Goal: Transaction & Acquisition: Purchase product/service

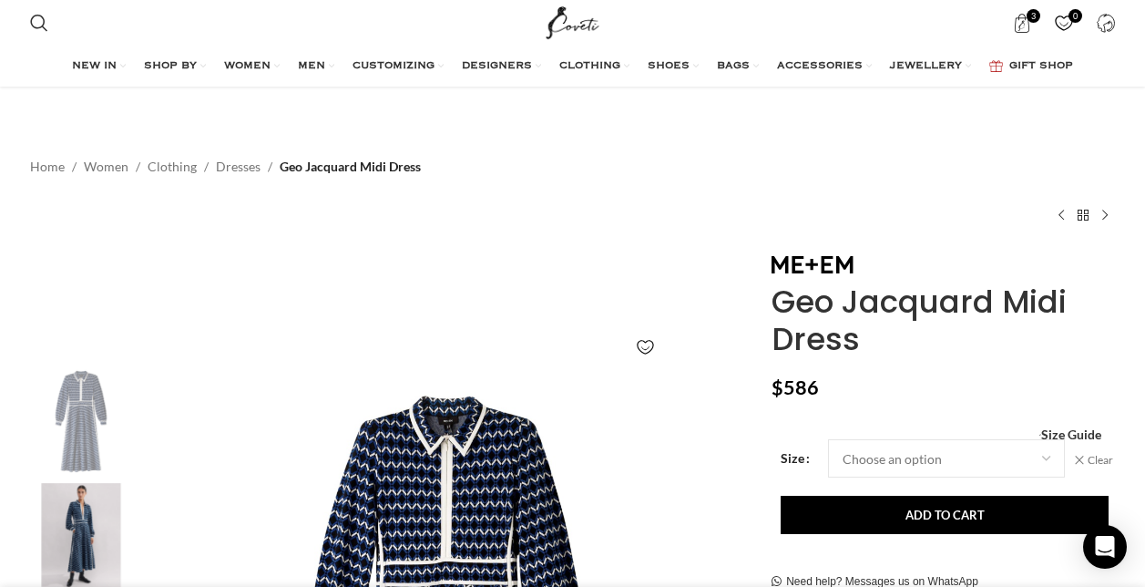
select select "14-[GEOGRAPHIC_DATA]"
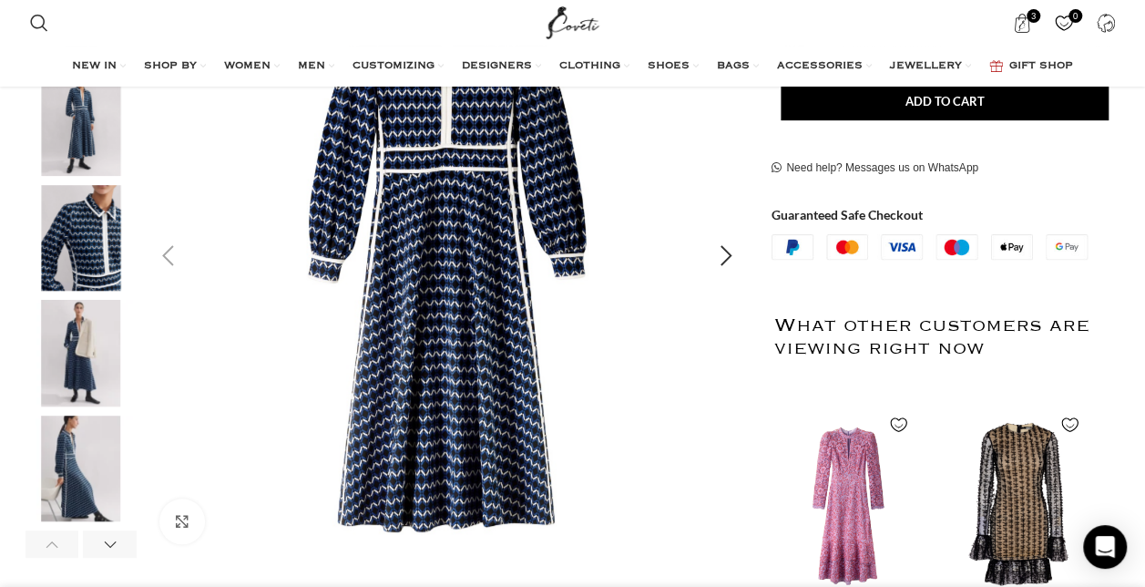
scroll to position [0, 1151]
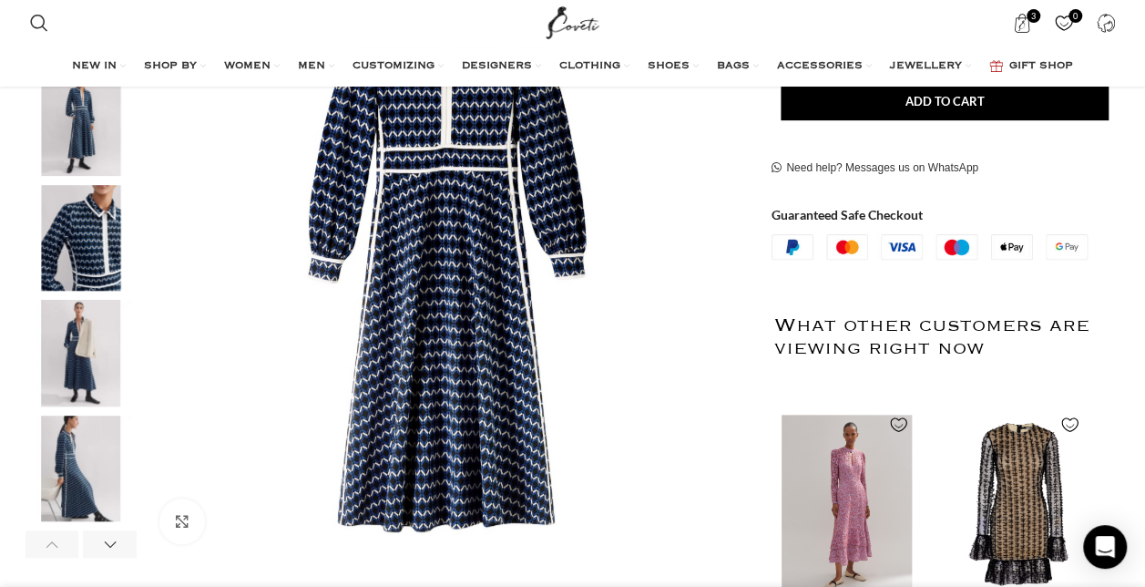
click at [859, 514] on img "1 / 2" at bounding box center [847, 505] width 149 height 225
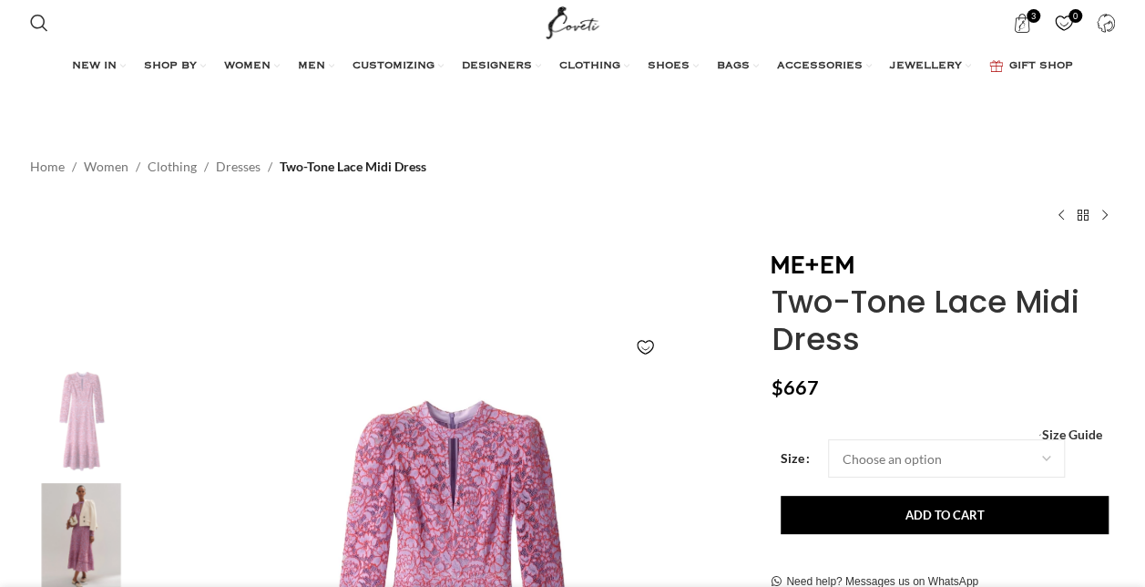
drag, startPoint x: 777, startPoint y: 297, endPoint x: 871, endPoint y: 344, distance: 105.1
click at [871, 344] on h1 "Two-Tone Lace Midi Dress" at bounding box center [944, 320] width 344 height 75
copy h1 "Two-Tone Lace Midi Dress"
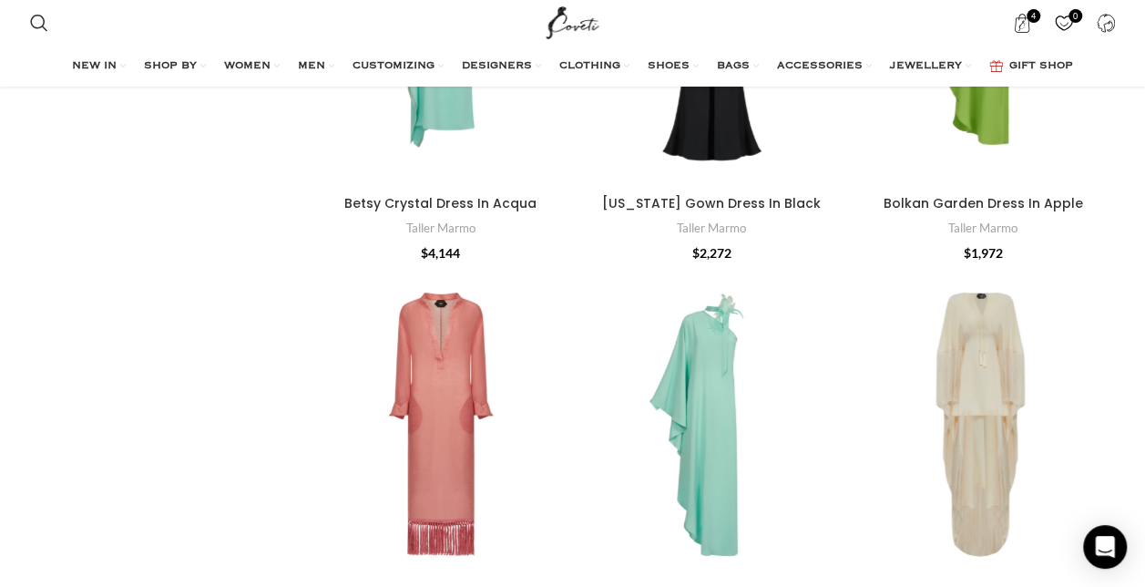
scroll to position [2768, 0]
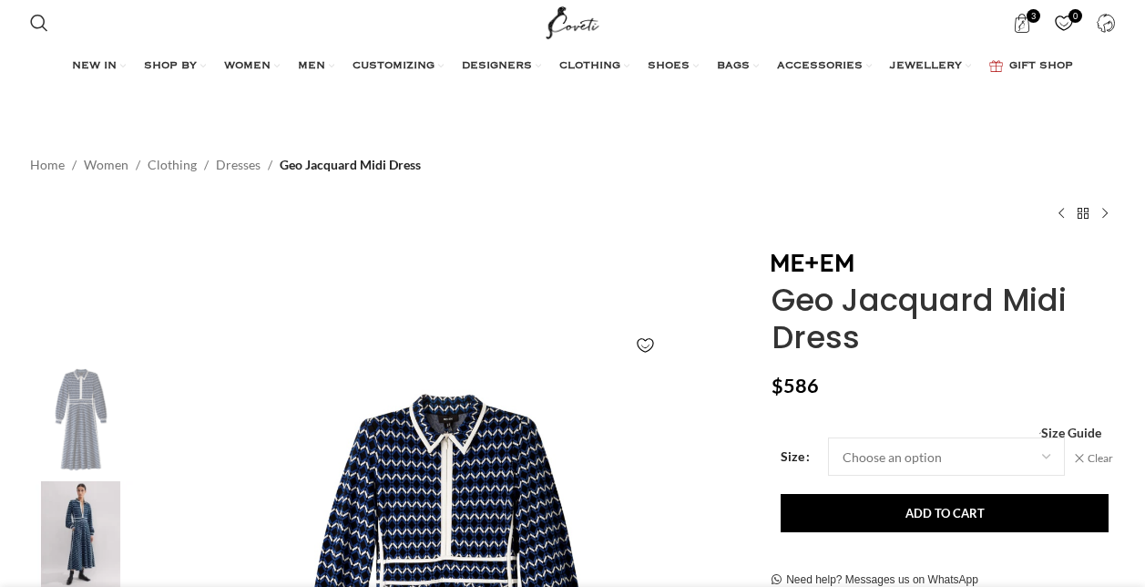
select select "14-[GEOGRAPHIC_DATA]"
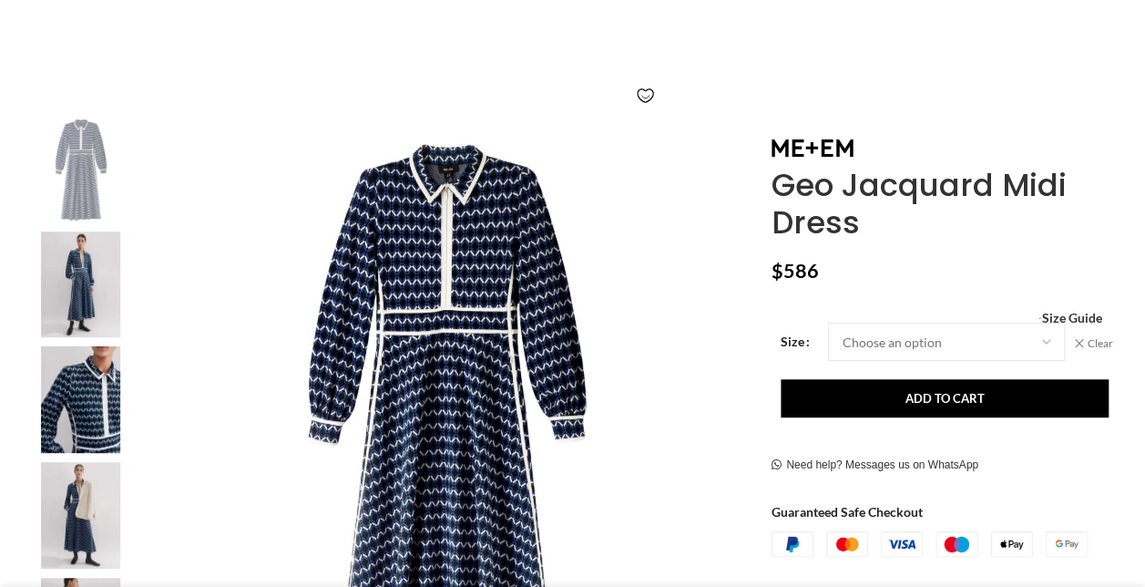
scroll to position [228, 0]
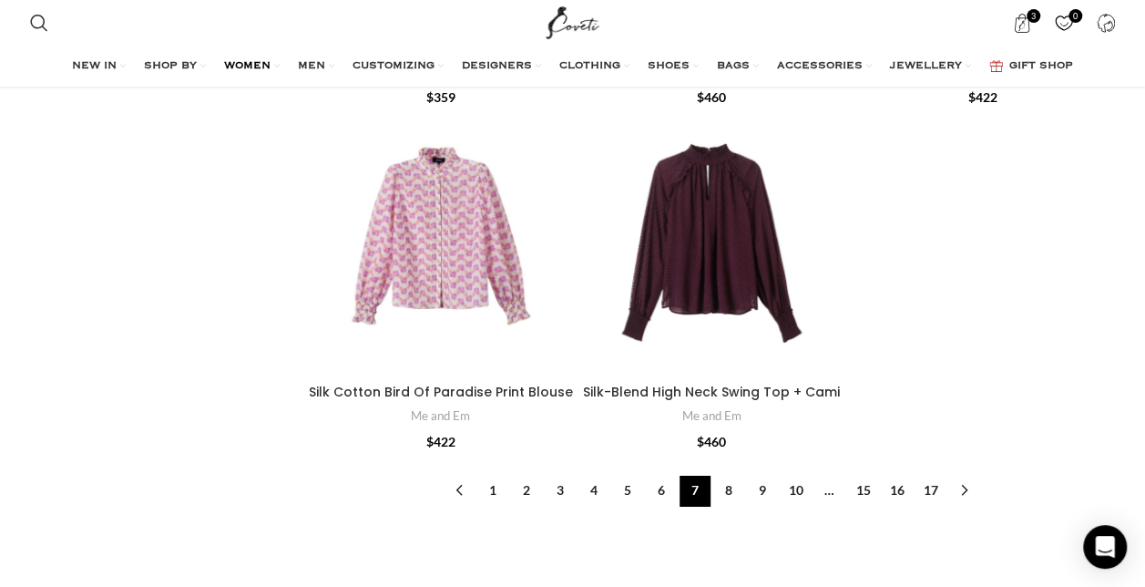
scroll to position [6386, 0]
click at [729, 476] on link "8" at bounding box center [728, 491] width 31 height 31
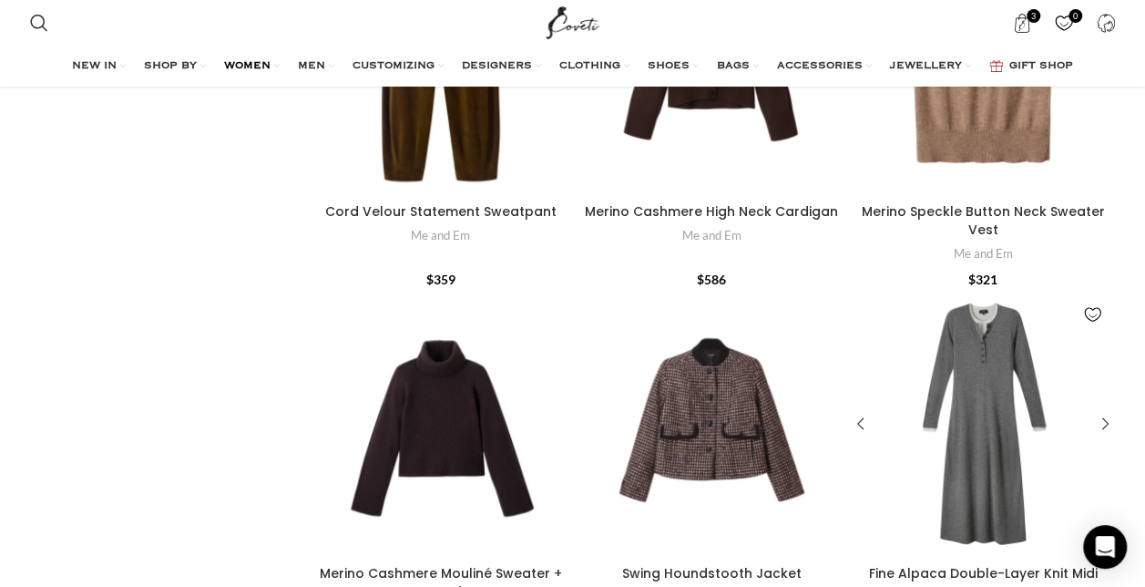
scroll to position [3929, 0]
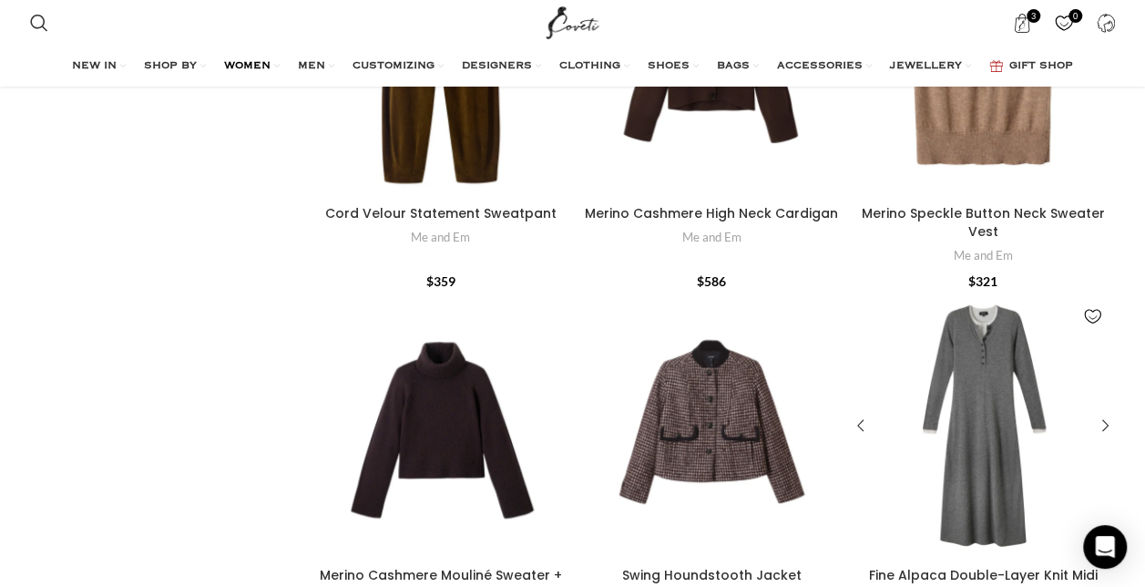
click at [990, 336] on div "Fine Alpaca Double-Layer Knit Midi Dress" at bounding box center [1005, 426] width 45 height 266
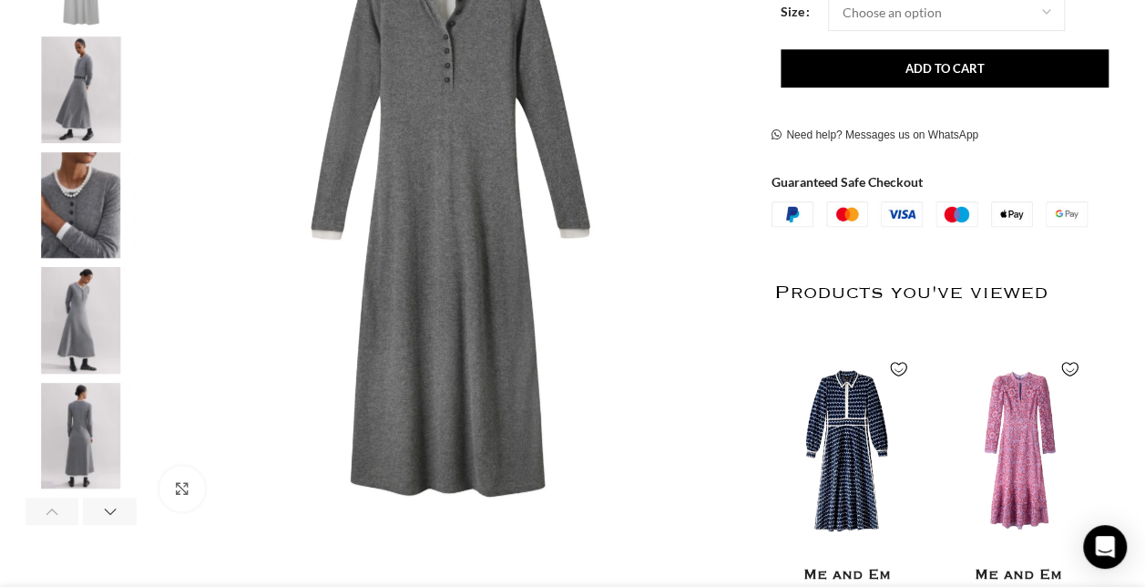
scroll to position [0, 191]
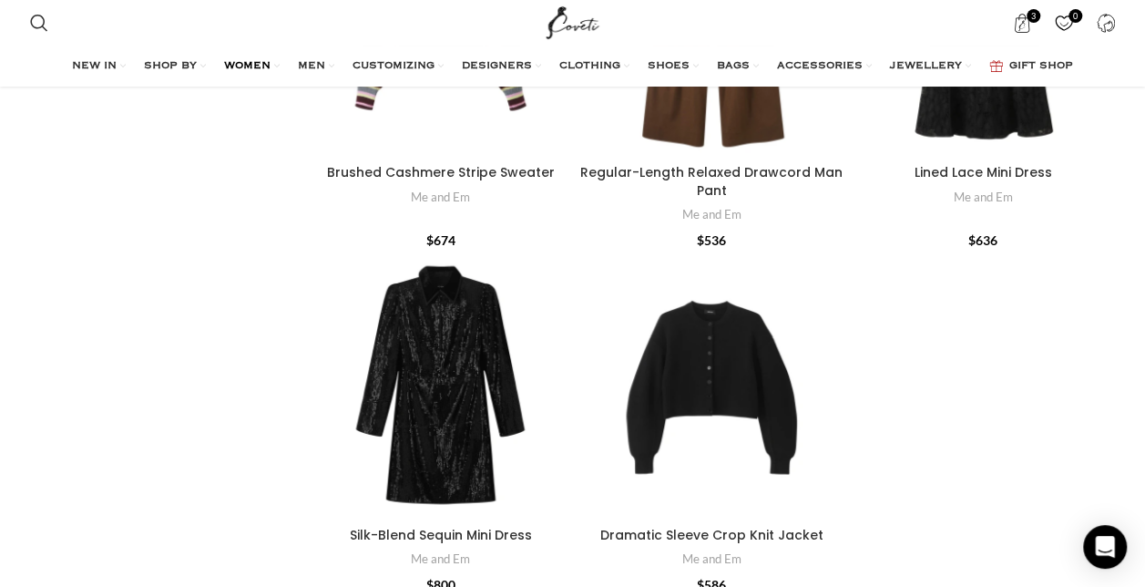
scroll to position [6297, 0]
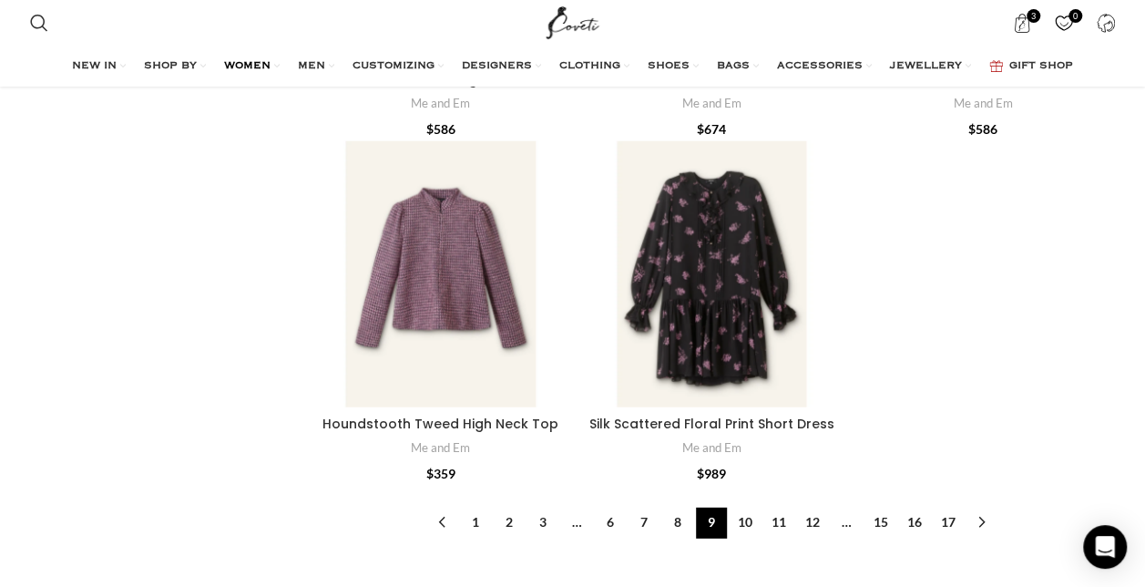
scroll to position [5784, 0]
click at [753, 507] on link "10" at bounding box center [745, 522] width 31 height 31
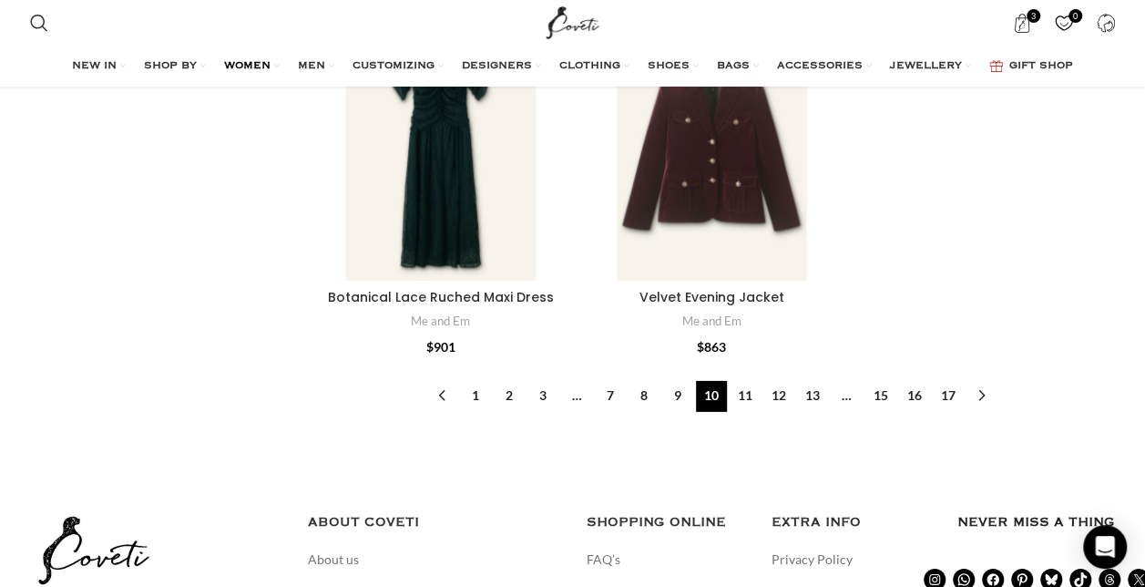
scroll to position [6092, 0]
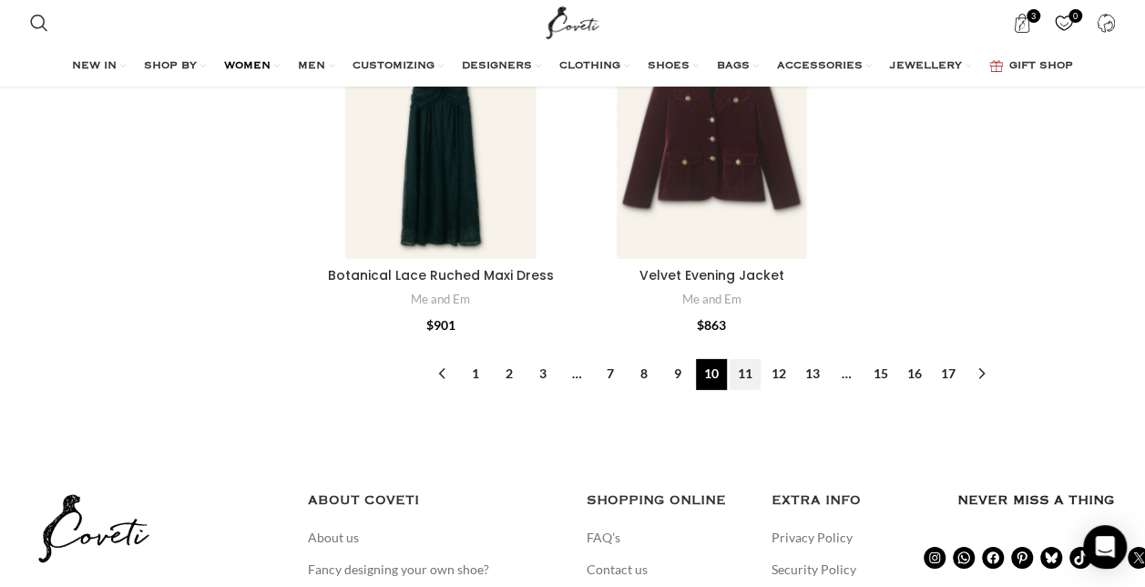
click at [749, 359] on link "11" at bounding box center [745, 374] width 31 height 31
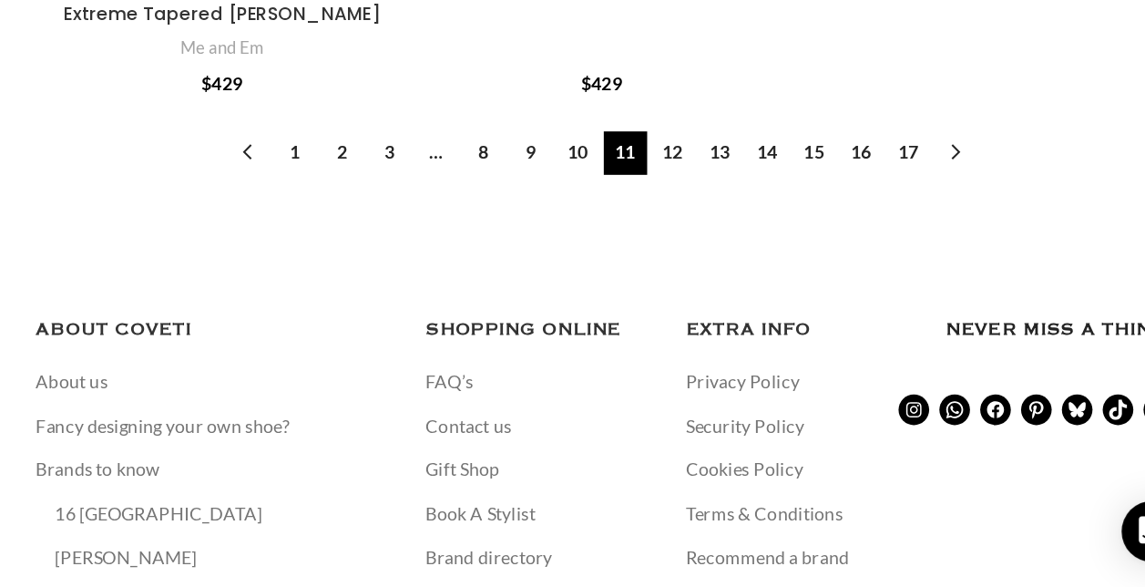
scroll to position [6384, 0]
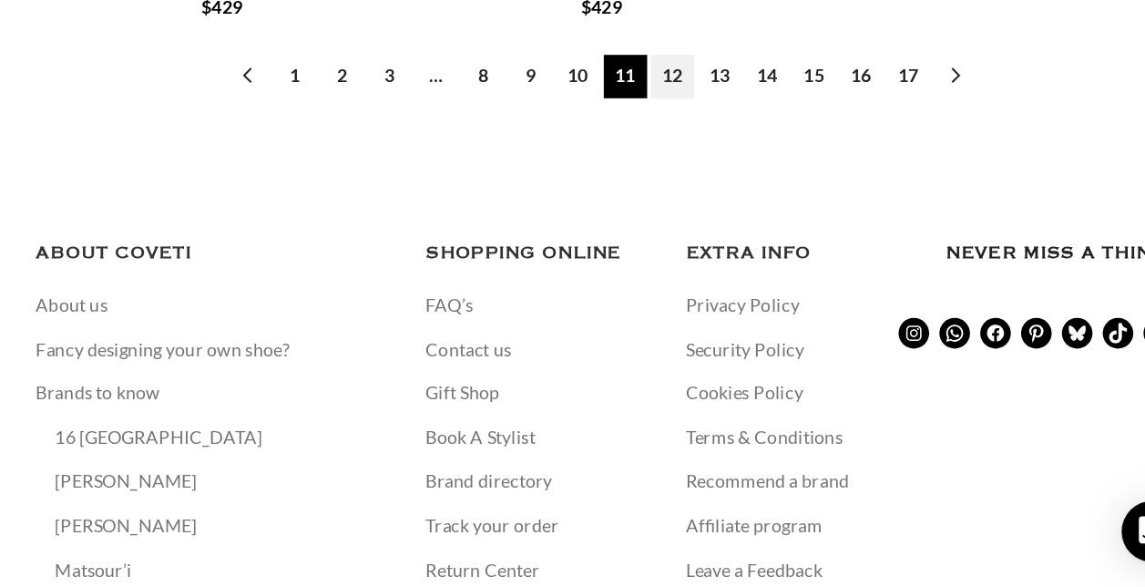
click at [764, 207] on link "12" at bounding box center [762, 222] width 31 height 31
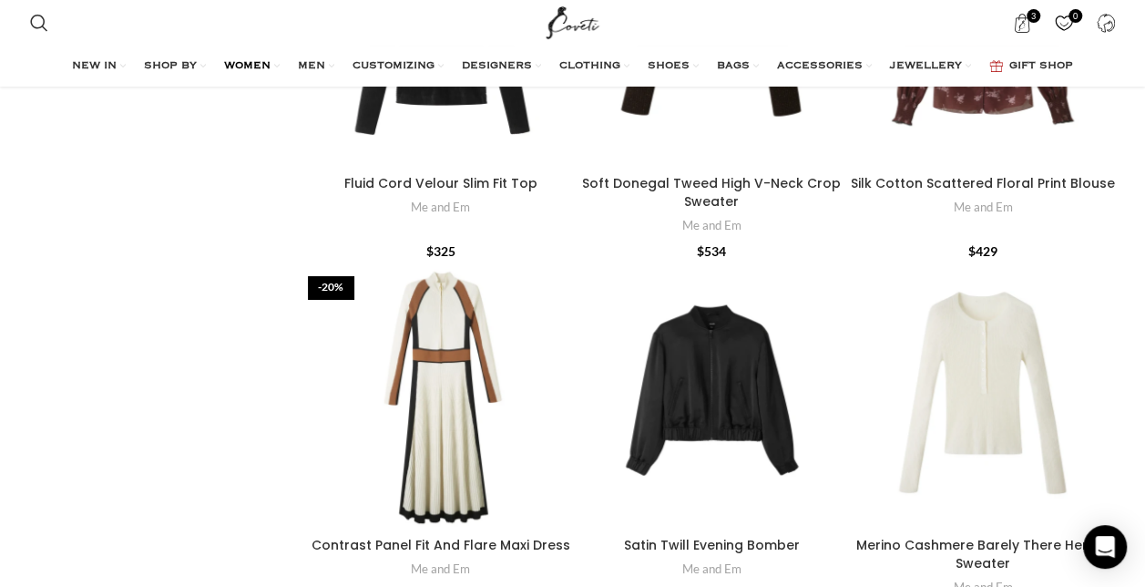
scroll to position [3310, 0]
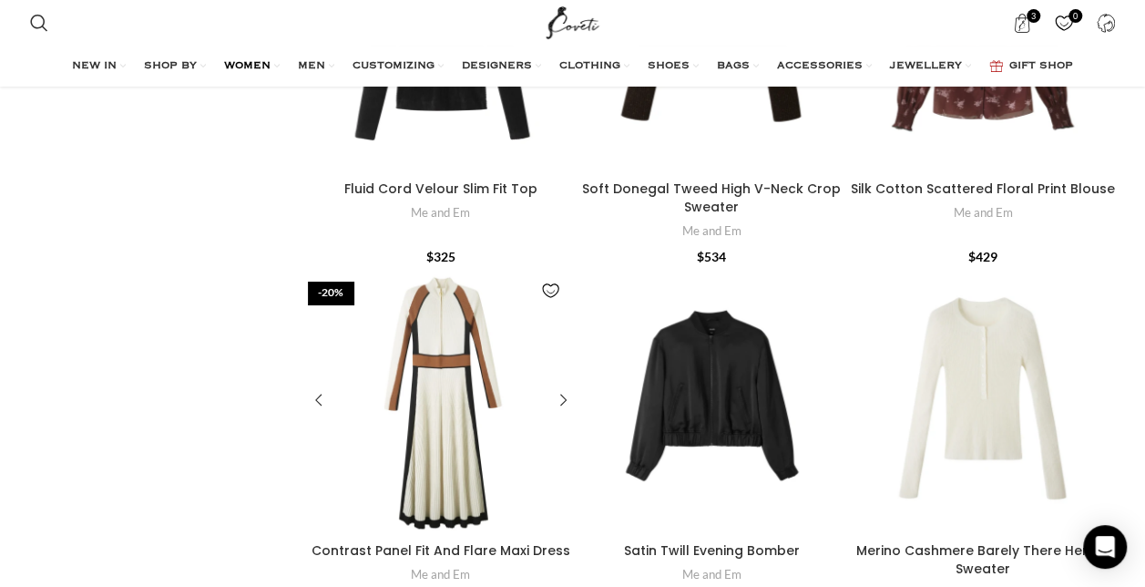
click at [454, 329] on div "Contrast Panel Fit And Flare Maxi Dress" at bounding box center [463, 401] width 45 height 266
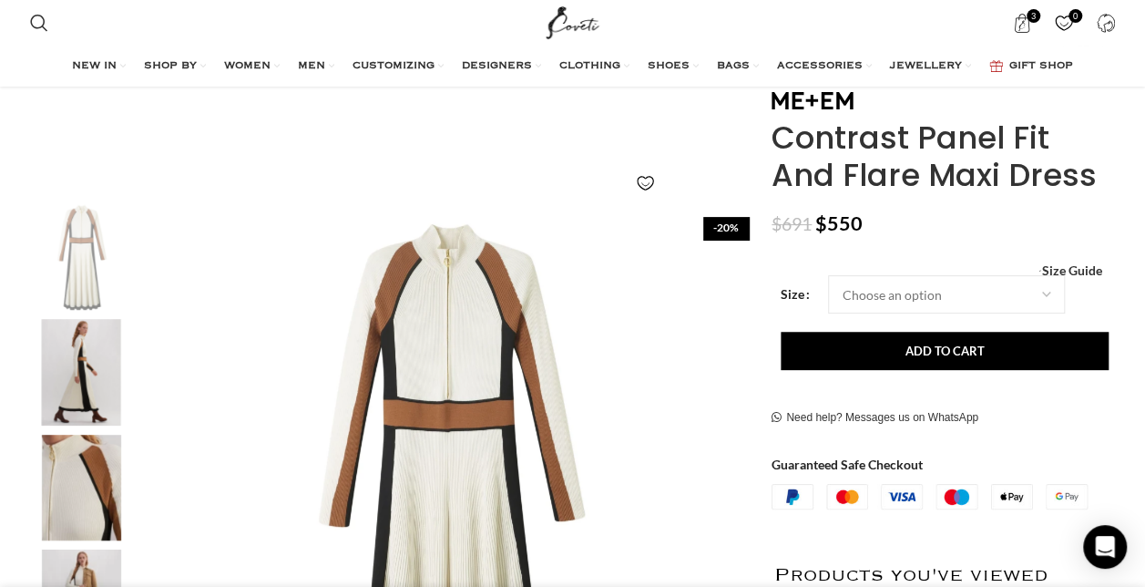
scroll to position [0, 191]
click at [1040, 292] on select "Choose an option 14 UK" at bounding box center [946, 294] width 237 height 38
select select "14-[GEOGRAPHIC_DATA]"
click at [828, 275] on select "Choose an option 14 UK" at bounding box center [946, 294] width 237 height 38
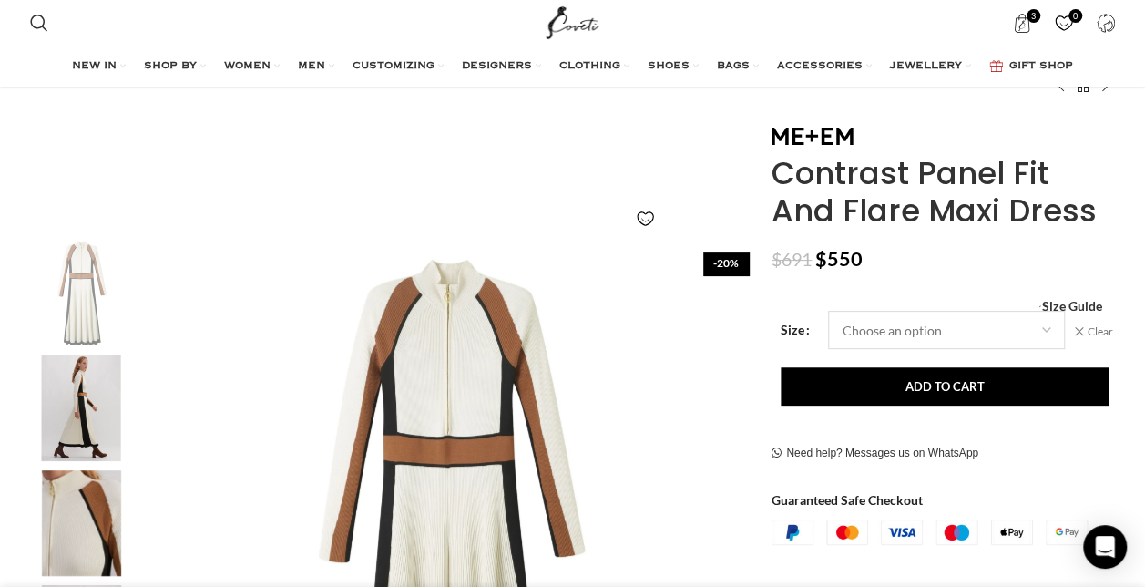
scroll to position [125, 0]
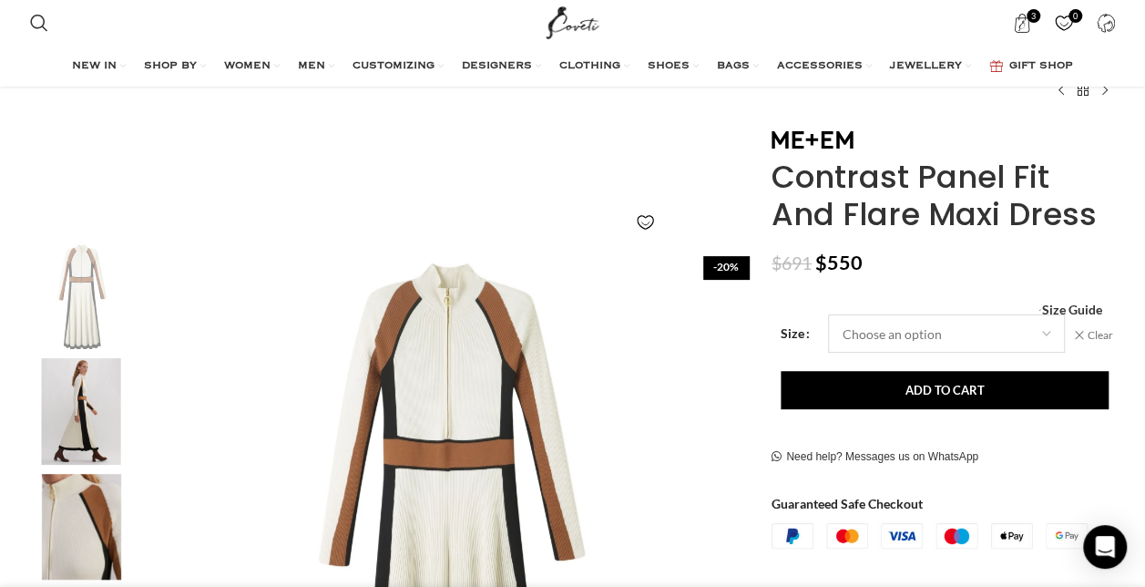
click at [1045, 338] on select "Choose an option 14 UK" at bounding box center [946, 333] width 237 height 38
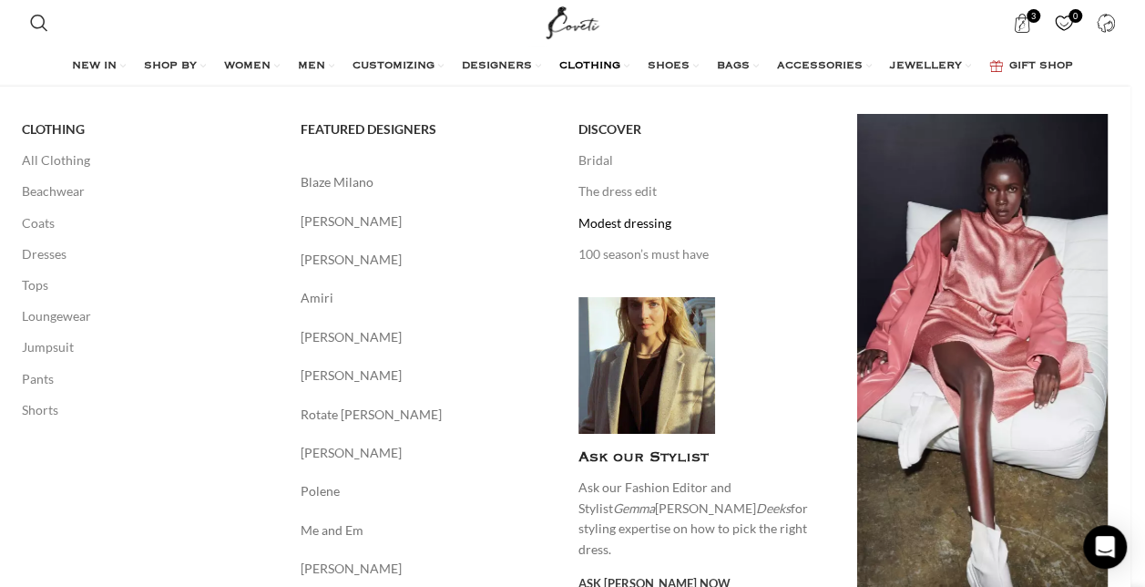
scroll to position [0, 1534]
click at [782, 299] on div "Main navigation" at bounding box center [704, 365] width 251 height 137
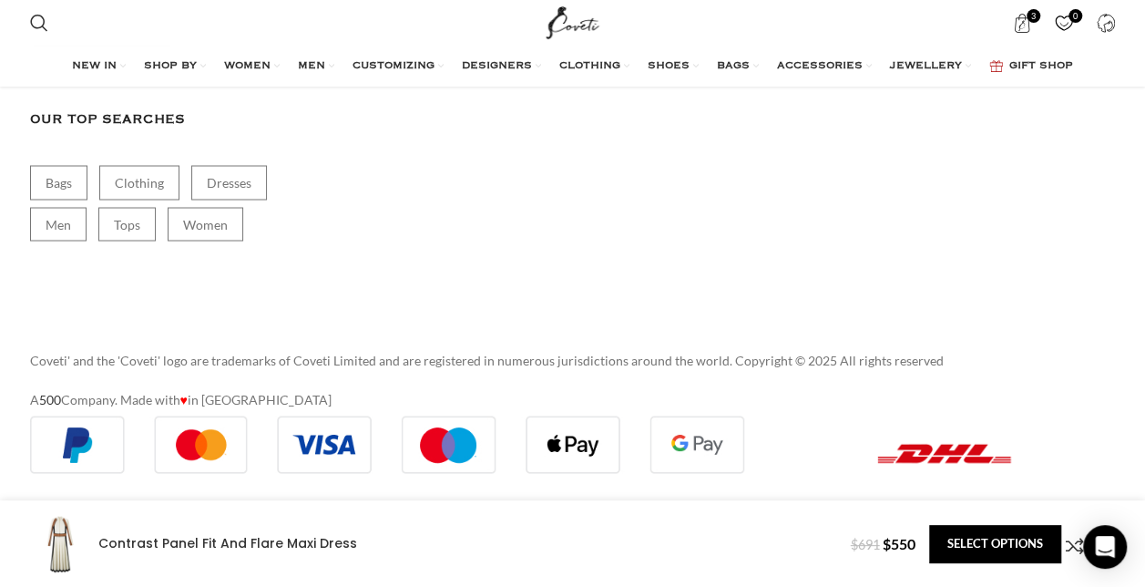
click at [450, 553] on div "Contrast Panel Fit And Flare Maxi Dress" at bounding box center [433, 543] width 807 height 59
click at [310, 552] on div "Contrast Panel Fit And Flare Maxi Dress" at bounding box center [433, 543] width 807 height 59
click at [999, 548] on link "Select options" at bounding box center [995, 544] width 132 height 38
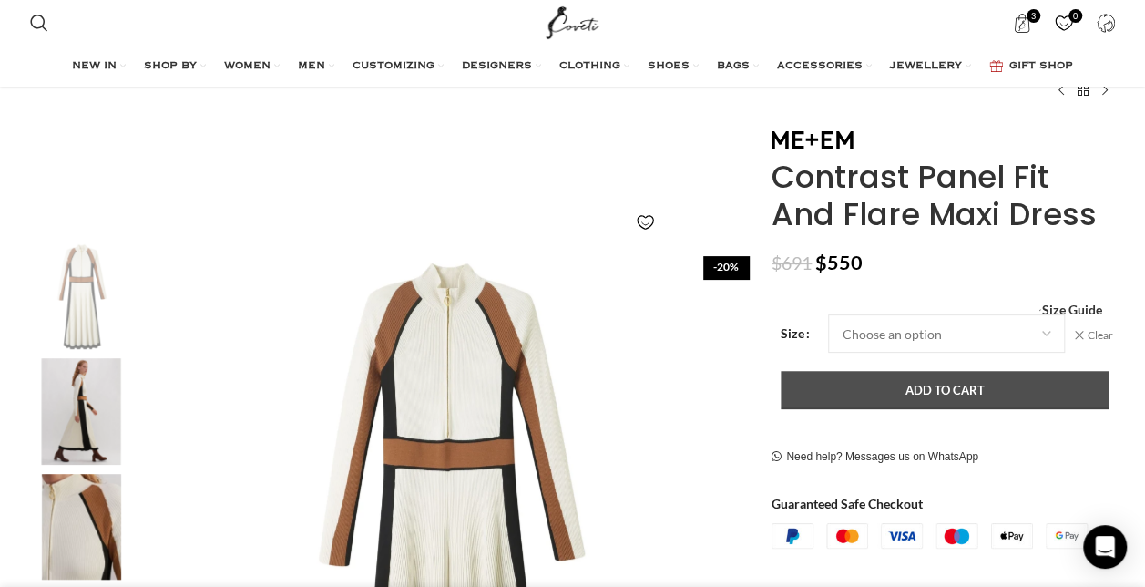
scroll to position [0, 2109]
click at [964, 385] on button "Add to cart" at bounding box center [945, 390] width 328 height 38
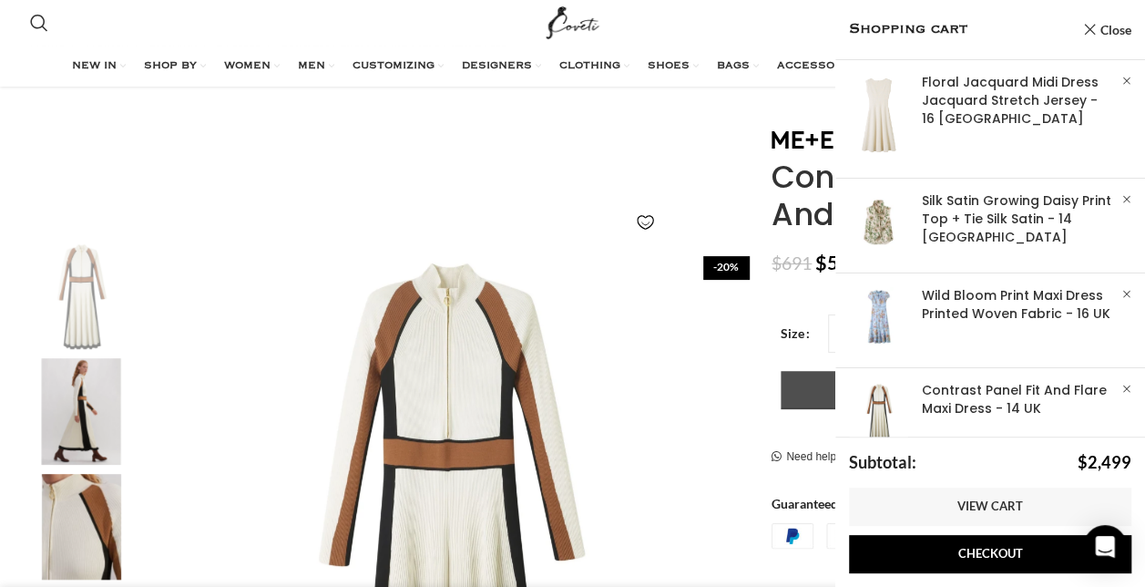
scroll to position [0, 2302]
click at [964, 308] on link "Show" at bounding box center [991, 316] width 310 height 87
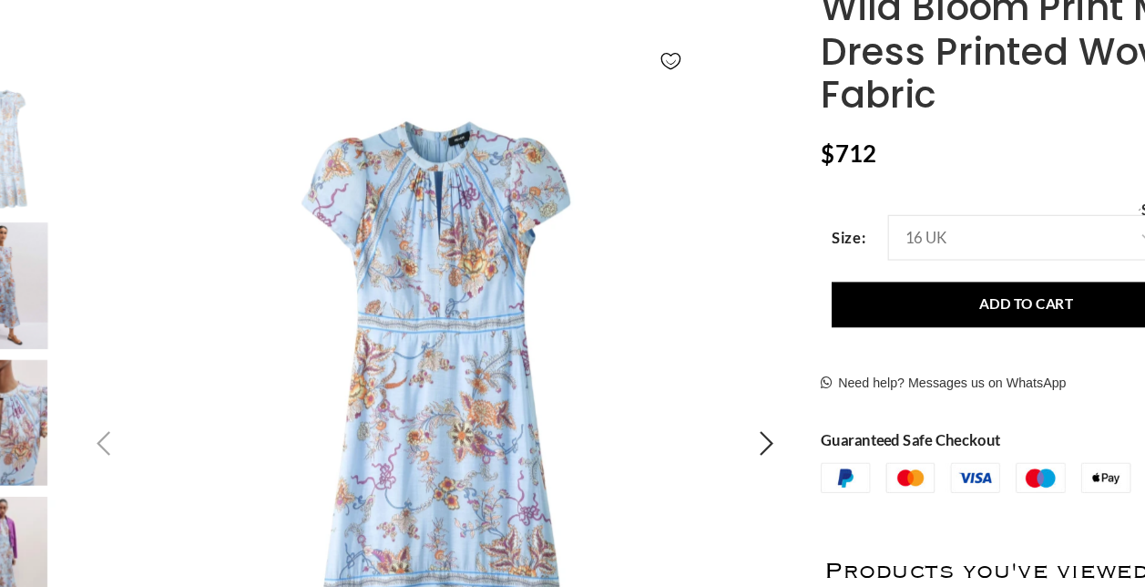
scroll to position [228, 0]
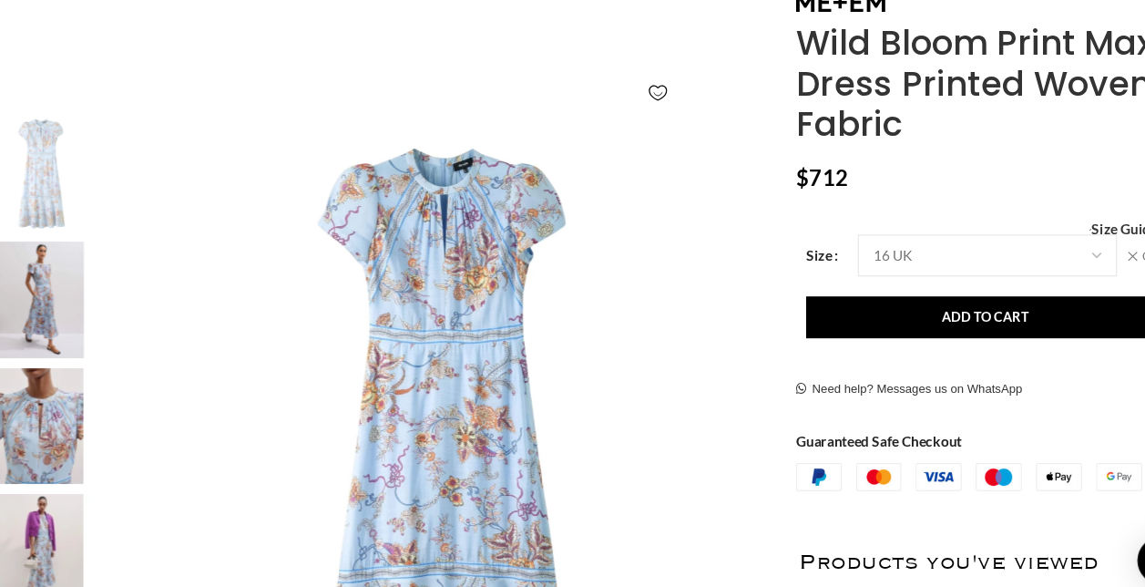
click at [92, 302] on img "2 / 11" at bounding box center [81, 308] width 111 height 107
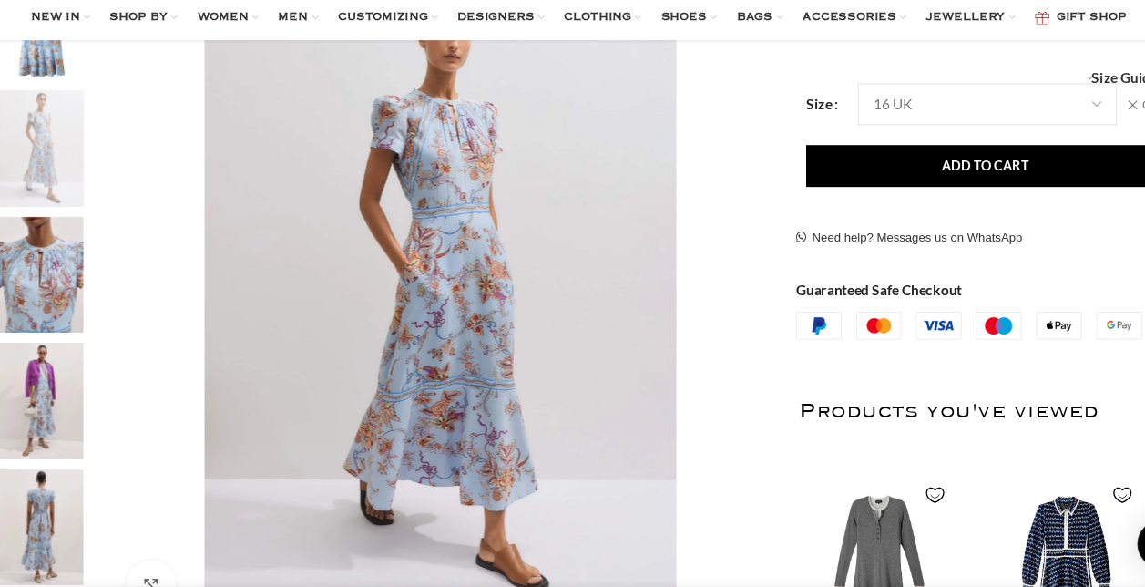
scroll to position [351, 0]
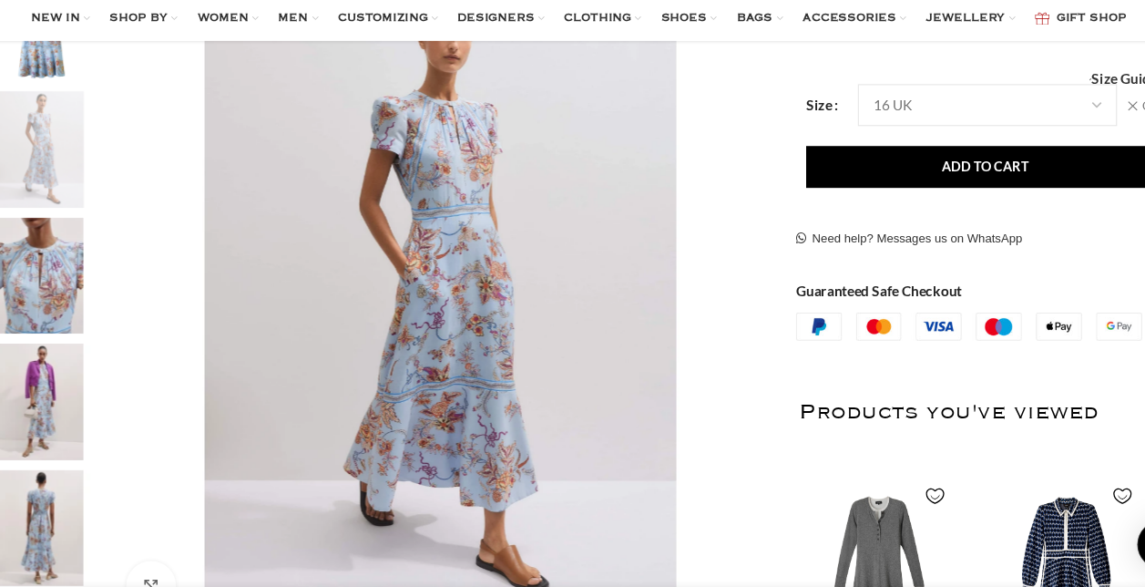
click at [87, 377] on img "4 / 11" at bounding box center [81, 416] width 111 height 107
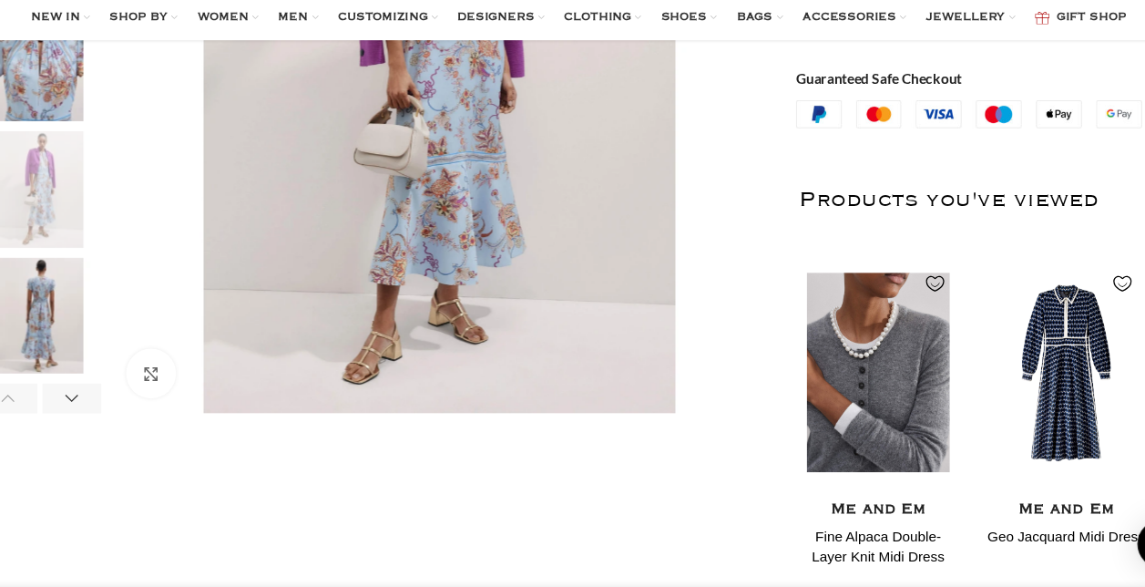
scroll to position [0, 767]
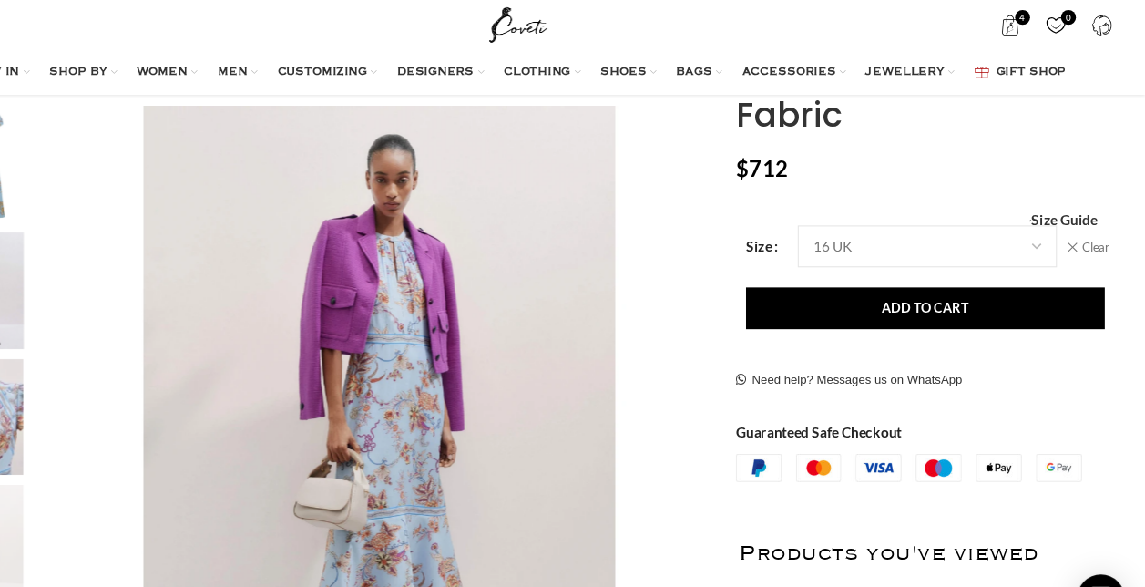
scroll to position [271, 0]
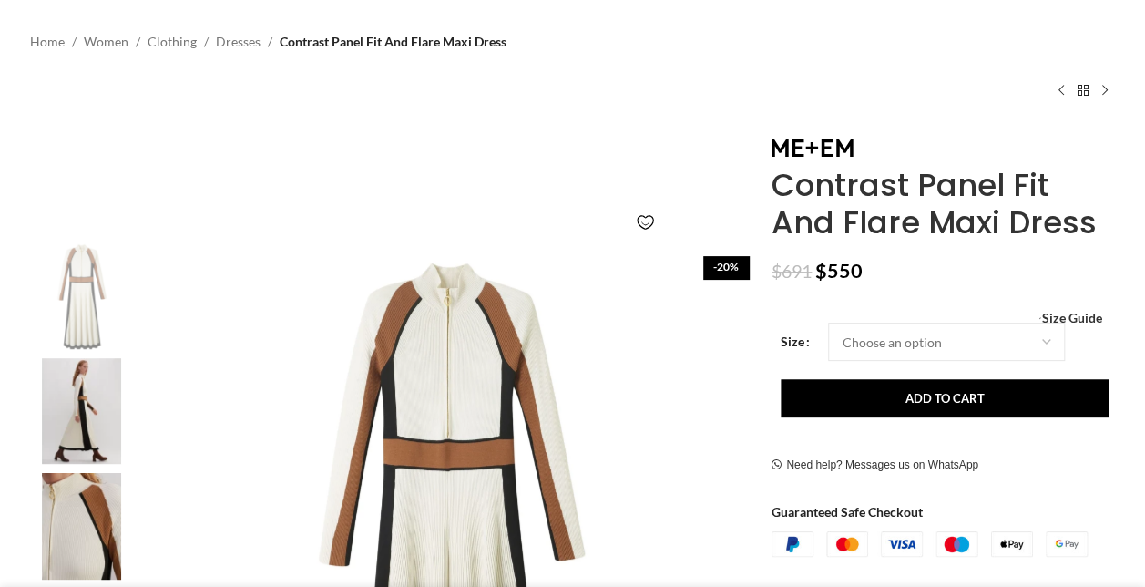
select select "14-[GEOGRAPHIC_DATA]"
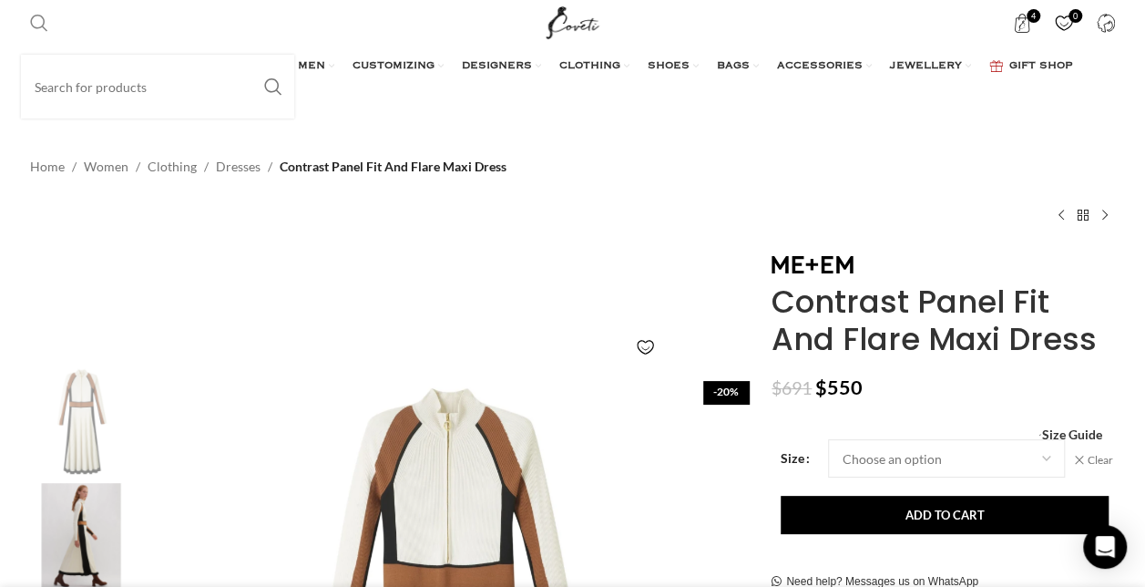
click at [41, 22] on span "Search" at bounding box center [39, 23] width 18 height 18
click at [44, 22] on span "Search" at bounding box center [39, 23] width 18 height 18
click at [53, 77] on input "Search" at bounding box center [157, 87] width 273 height 64
paste input "Collared Contrast Panel Maxi"
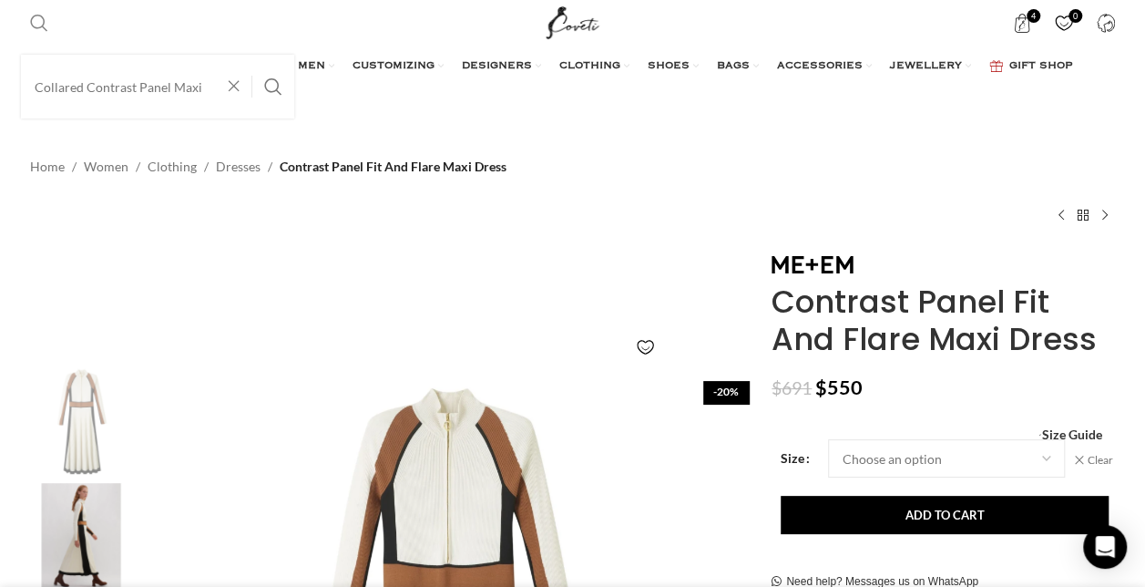
type input "Collared Contrast Panel Maxi"
click at [252, 55] on button "Search" at bounding box center [273, 87] width 42 height 64
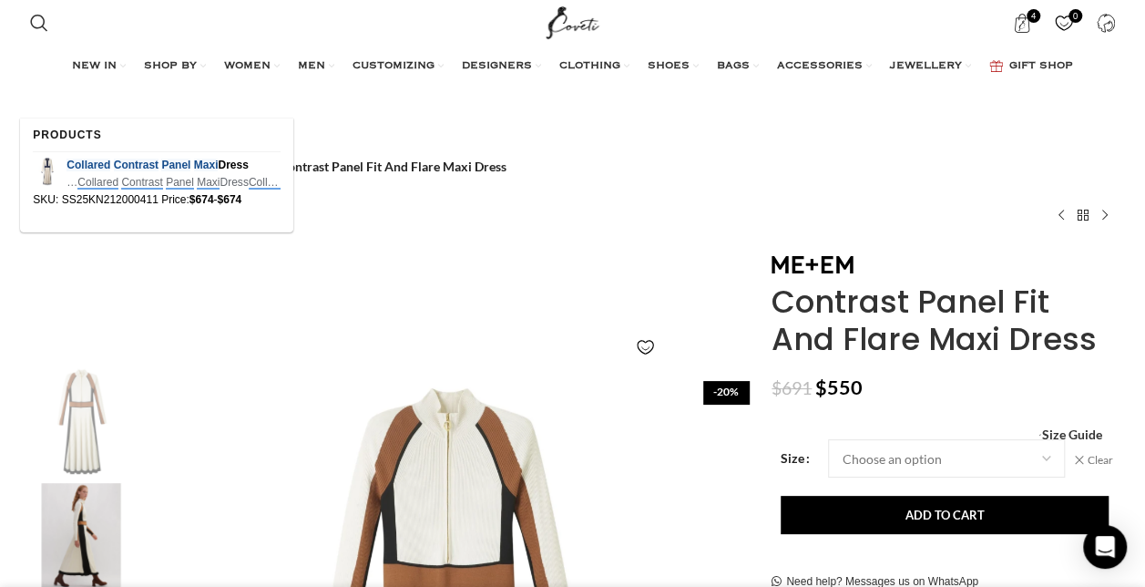
scroll to position [0, 384]
click at [149, 186] on em "Contrast" at bounding box center [141, 183] width 41 height 14
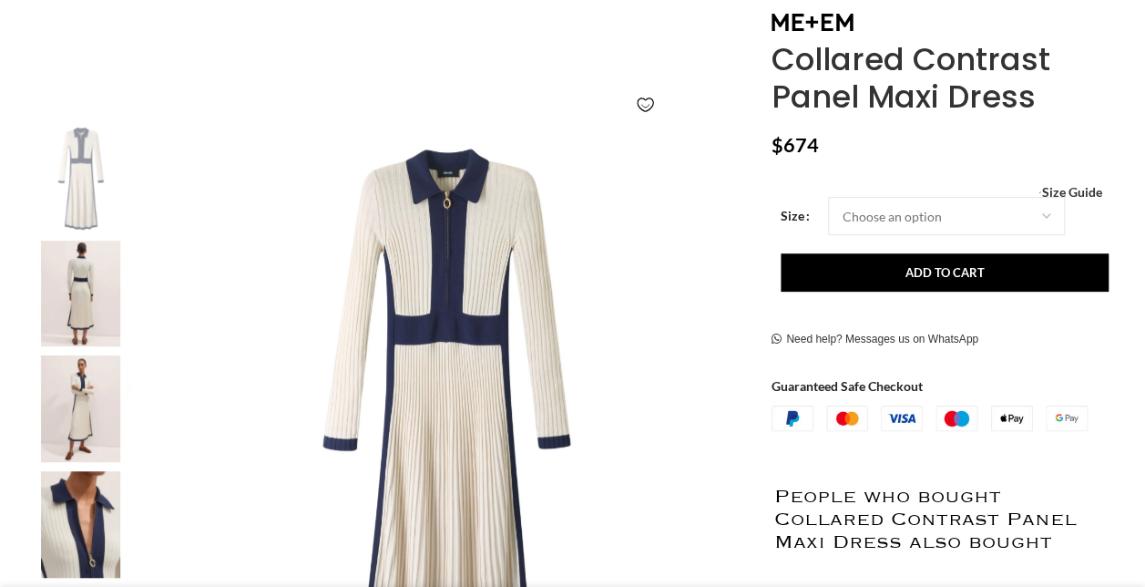
scroll to position [241, 0]
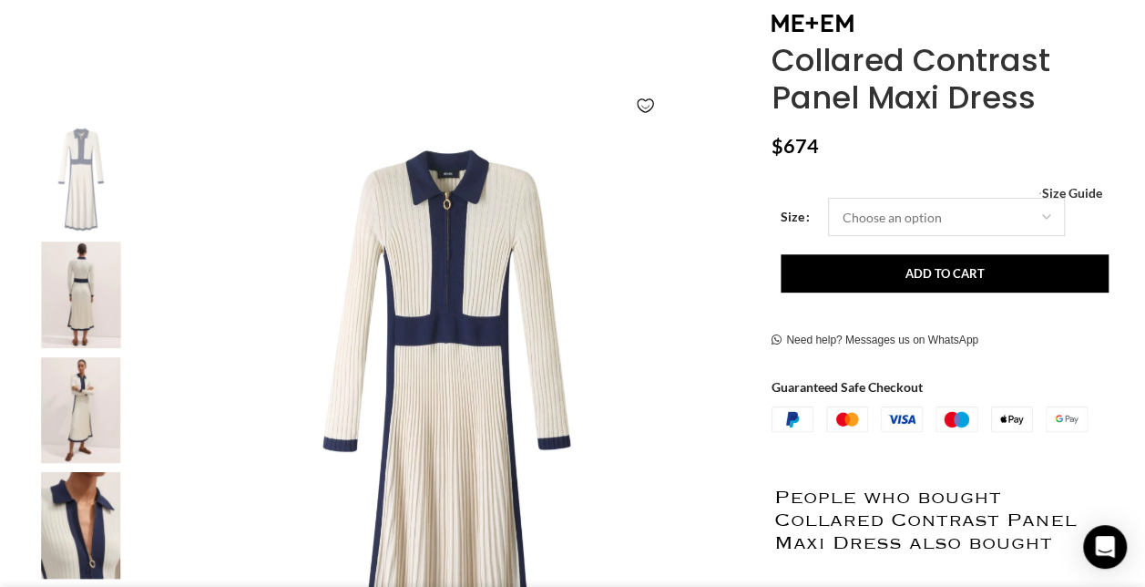
click at [1044, 216] on select "Choose an option 4 UK 6 UK 8 [GEOGRAPHIC_DATA] 10 [GEOGRAPHIC_DATA] 12 [GEOGRAP…" at bounding box center [946, 217] width 237 height 38
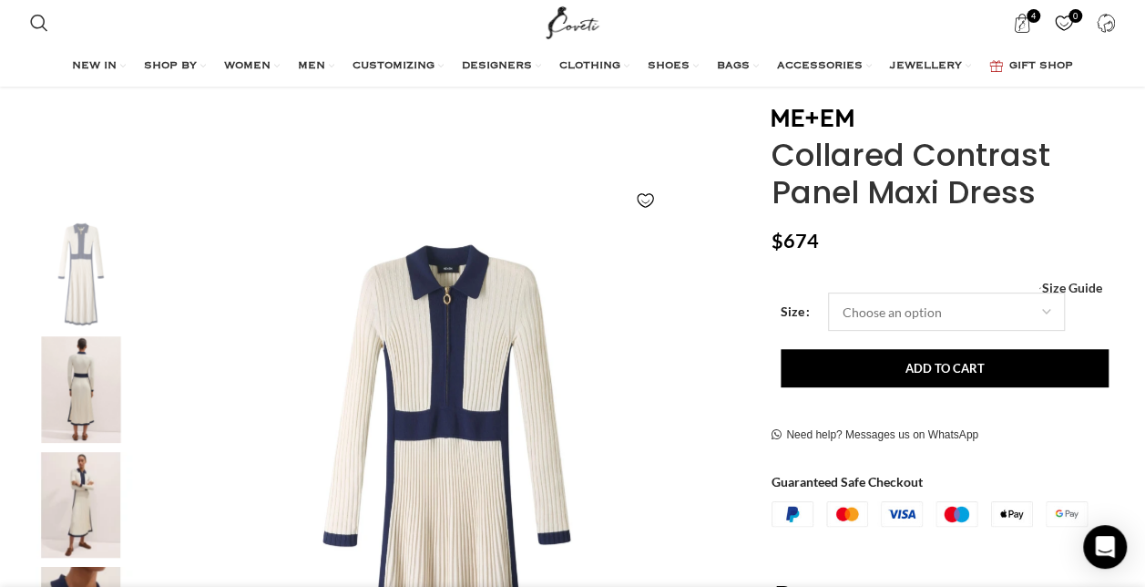
scroll to position [0, 1534]
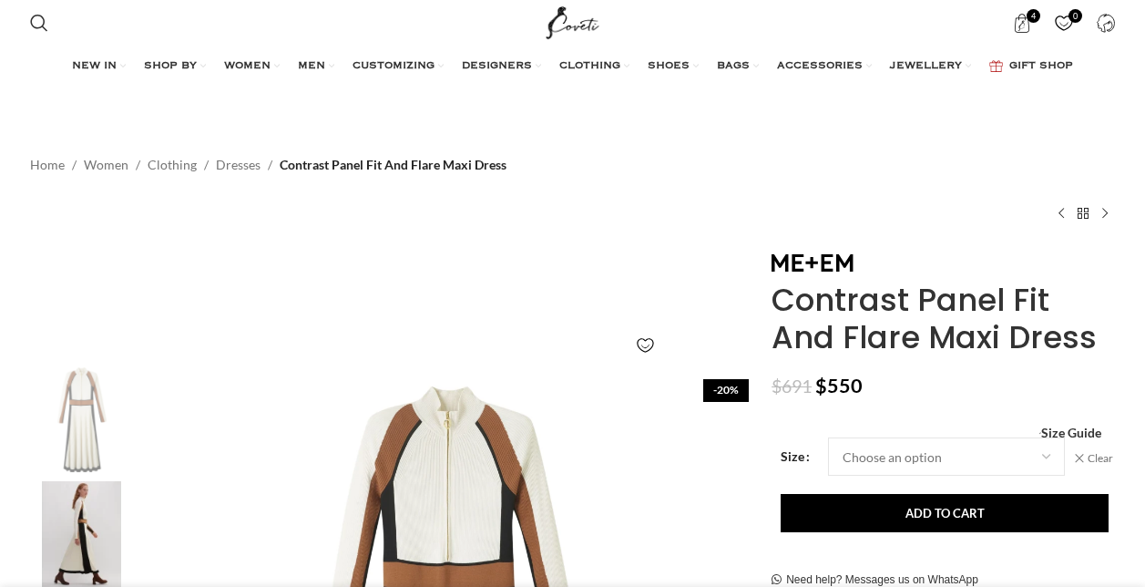
select select "14-[GEOGRAPHIC_DATA]"
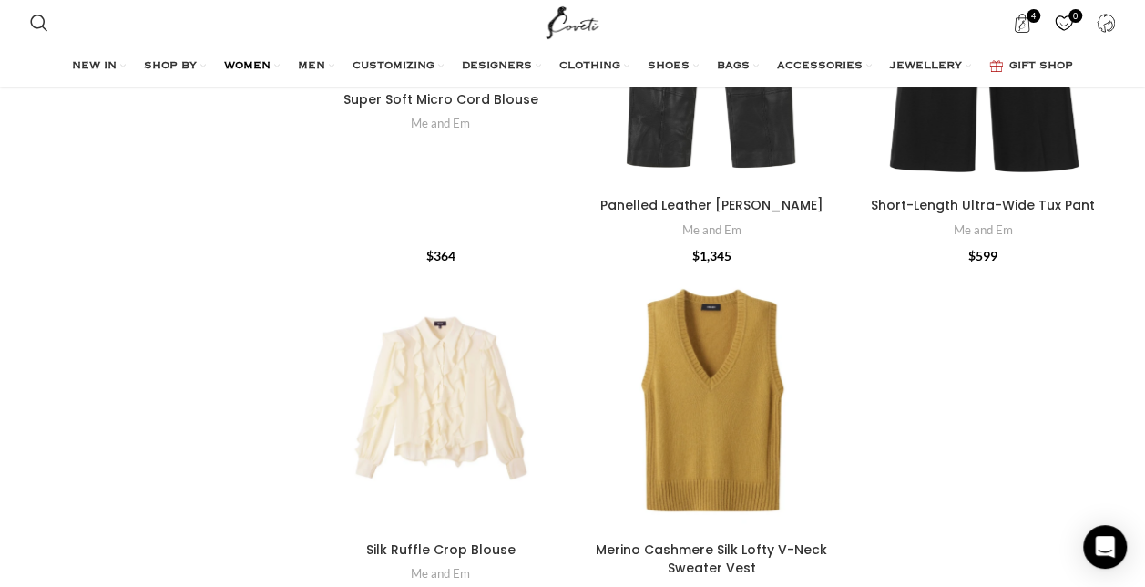
scroll to position [7018, 0]
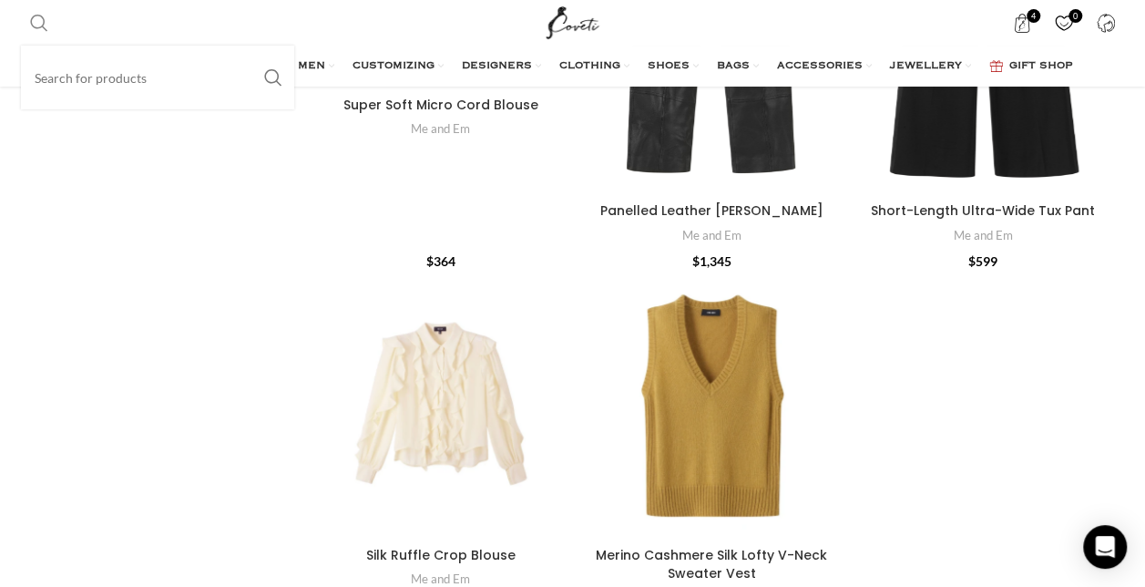
click at [35, 18] on span "Search" at bounding box center [39, 23] width 18 height 18
click at [58, 69] on input "Search" at bounding box center [157, 78] width 273 height 64
type input "travel"
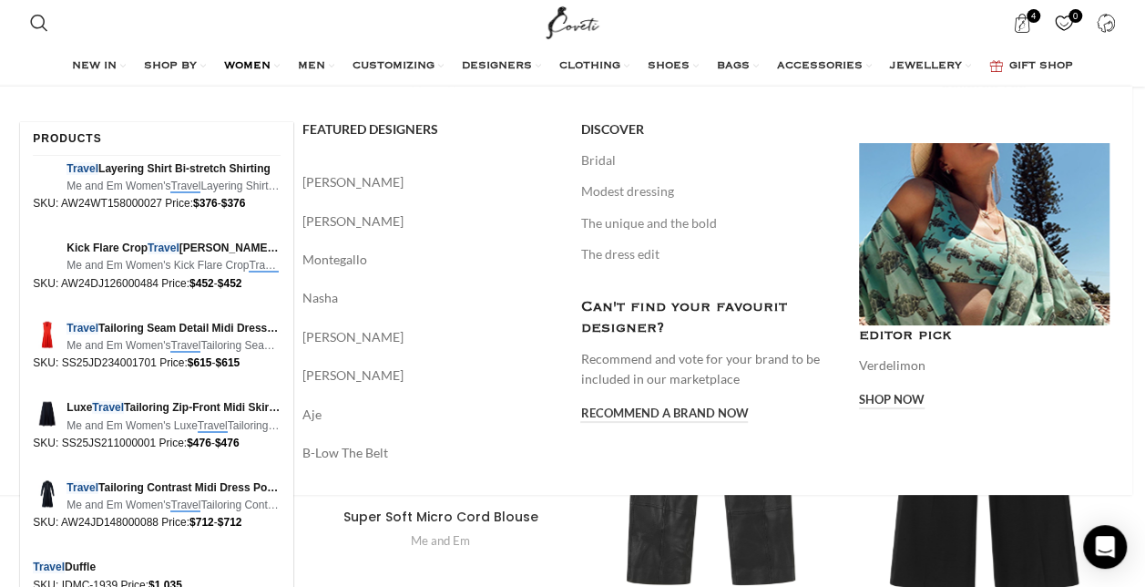
scroll to position [6605, 0]
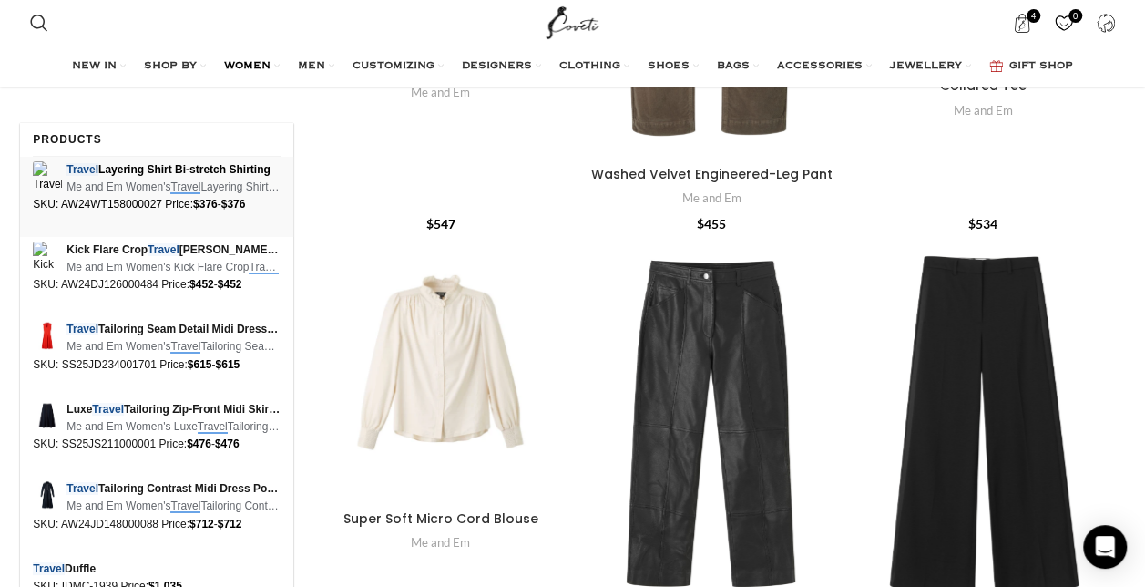
click at [189, 179] on span "Me and Em Women's Travel Layering Shirt Bi-stretch …" at bounding box center [174, 187] width 214 height 17
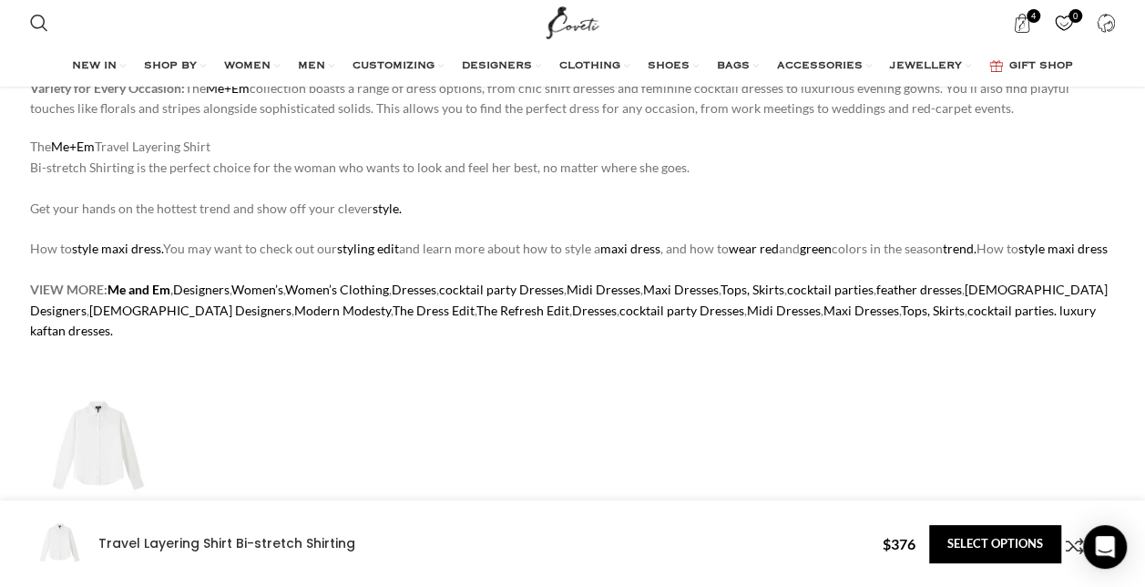
scroll to position [1806, 0]
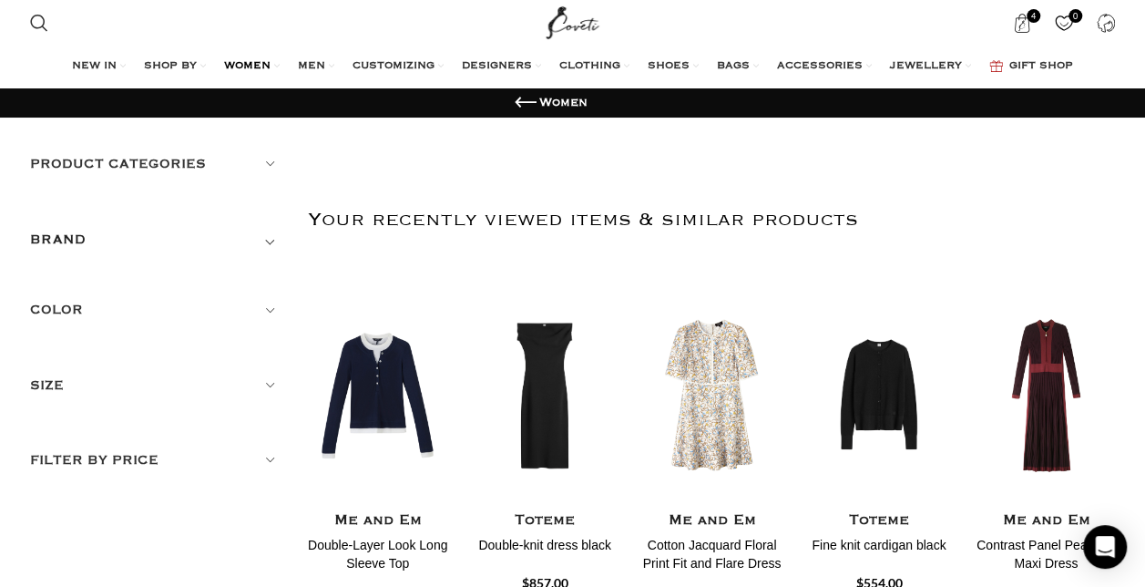
click at [270, 383] on h5 "Size" at bounding box center [155, 385] width 251 height 20
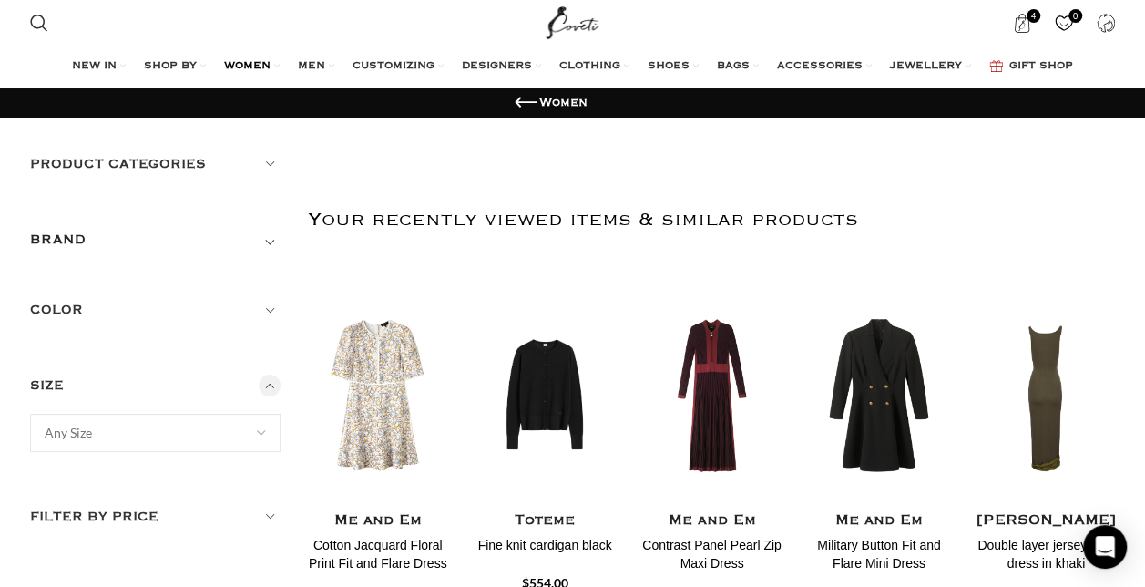
click at [261, 431] on span at bounding box center [261, 433] width 38 height 38
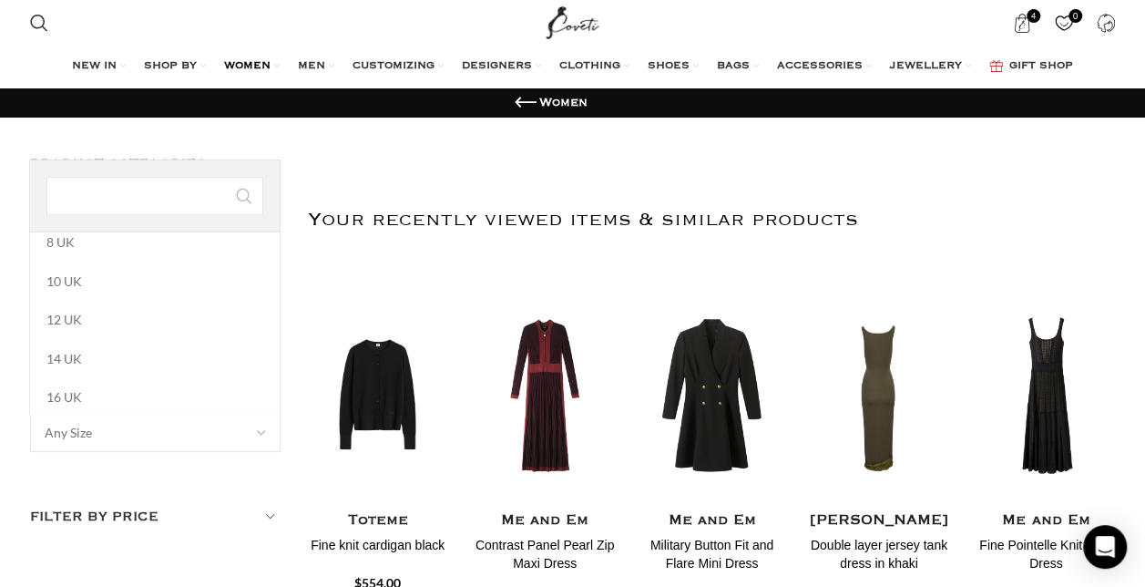
scroll to position [165, 0]
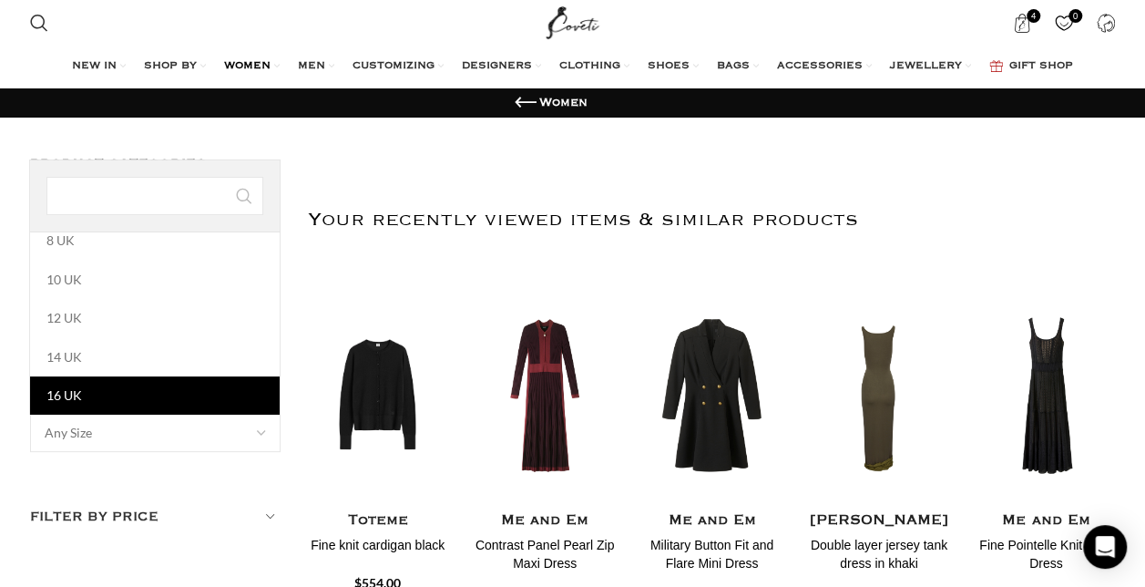
select select "16-uk"
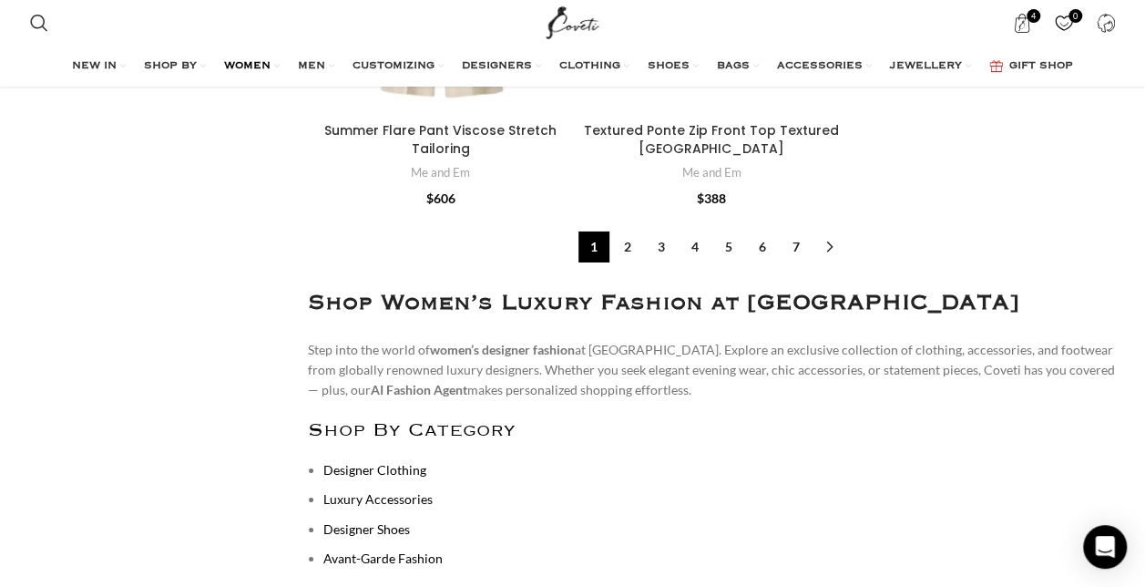
scroll to position [6497, 0]
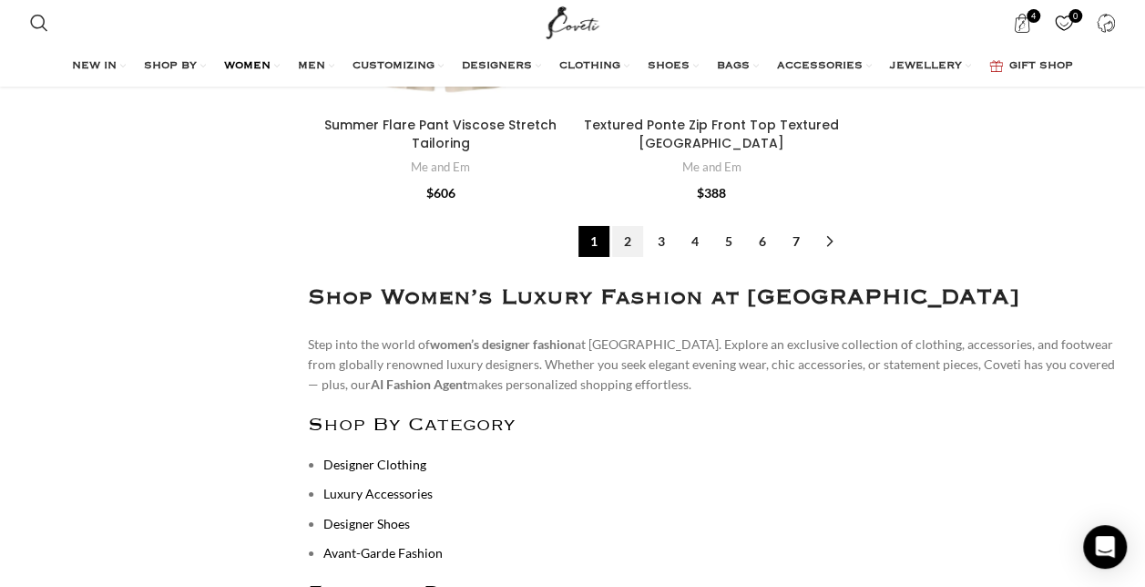
click at [627, 242] on link "2" at bounding box center [627, 241] width 31 height 31
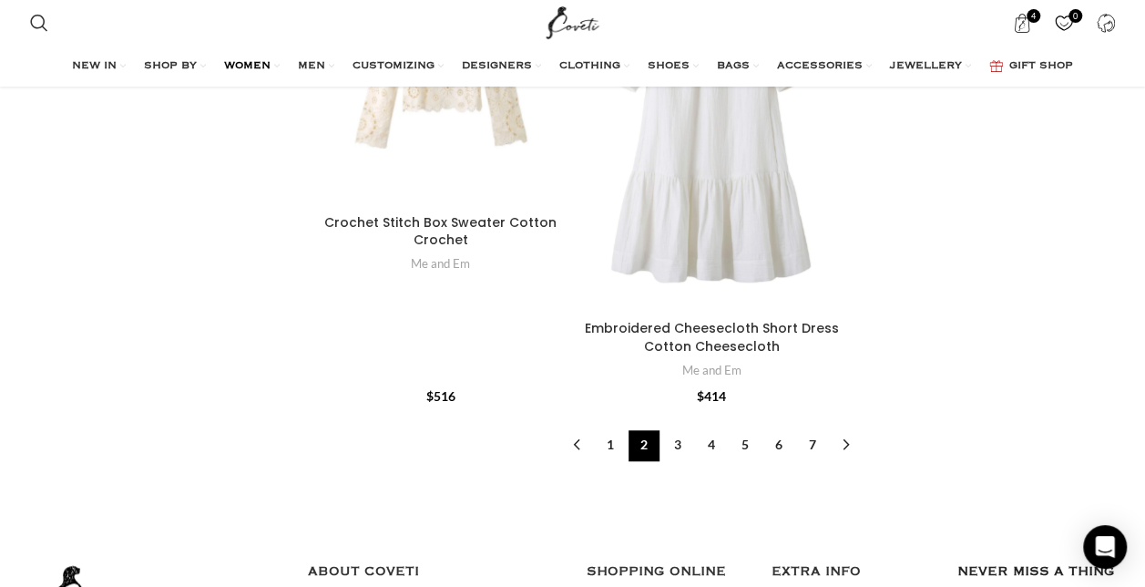
scroll to position [7424, 0]
click at [685, 443] on link "3" at bounding box center [677, 444] width 31 height 31
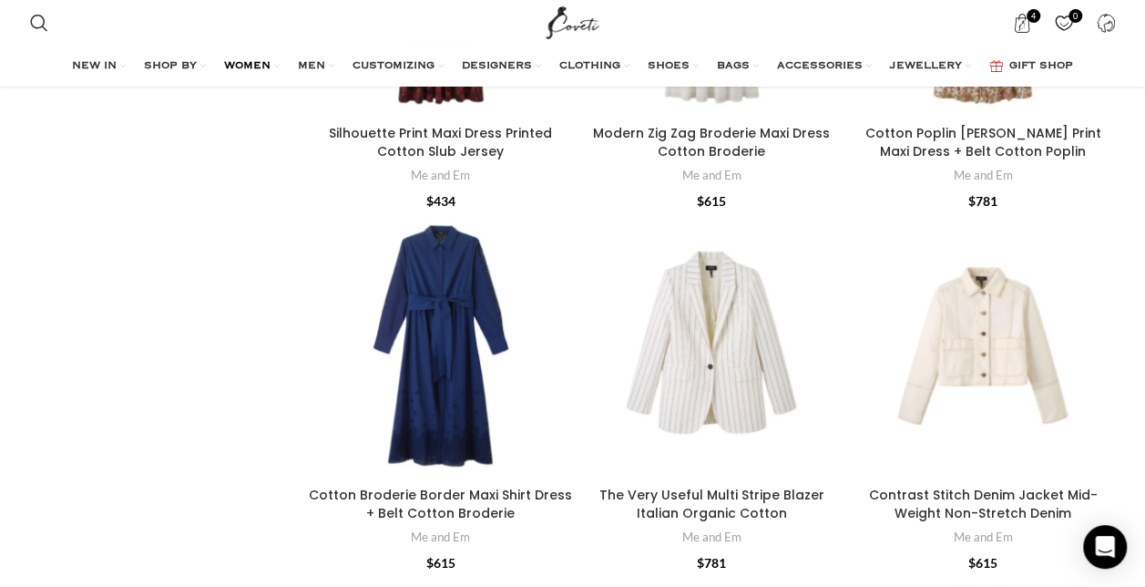
scroll to position [3338, 0]
click at [461, 334] on div "Cotton Broderie Border Maxi Shirt Dress + Belt\aCotton Broderie" at bounding box center [465, 345] width 25 height 266
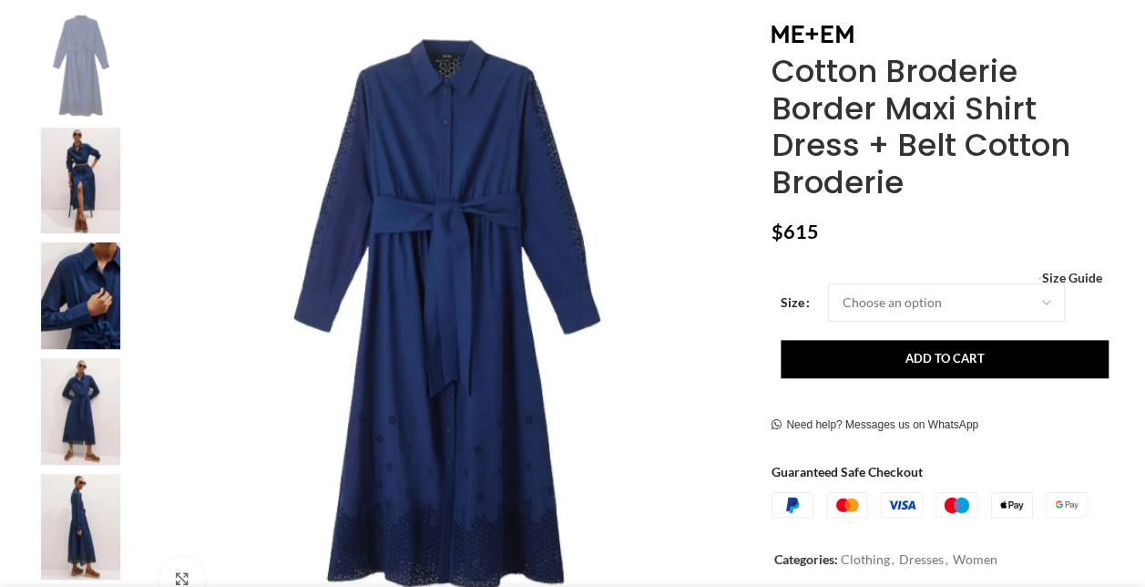
scroll to position [375, 0]
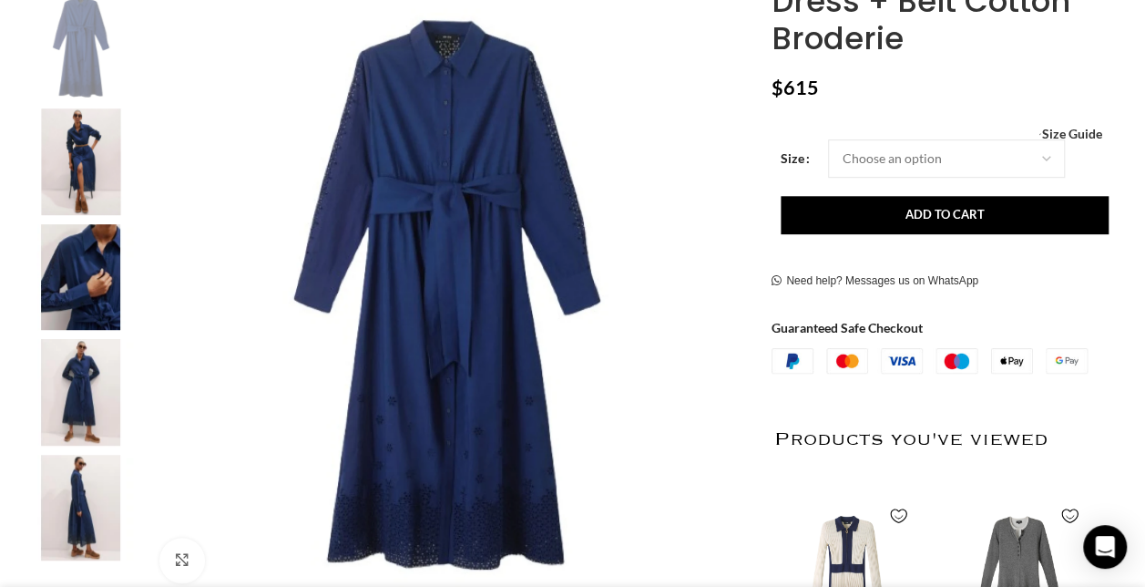
click at [93, 390] on img at bounding box center [81, 392] width 111 height 107
click at [77, 522] on img "5 / 11" at bounding box center [81, 508] width 111 height 107
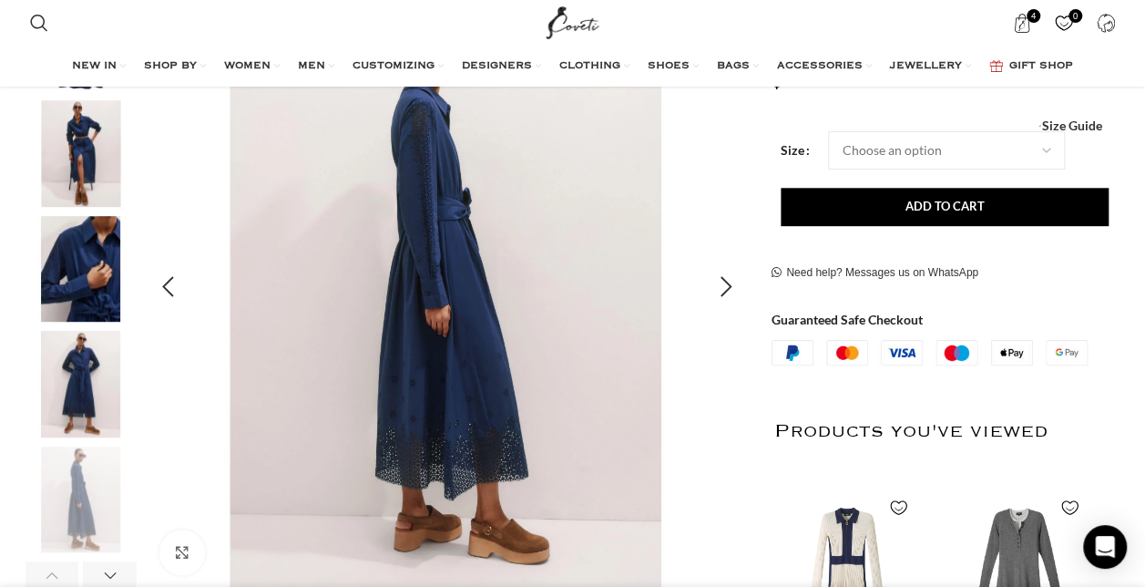
scroll to position [385, 0]
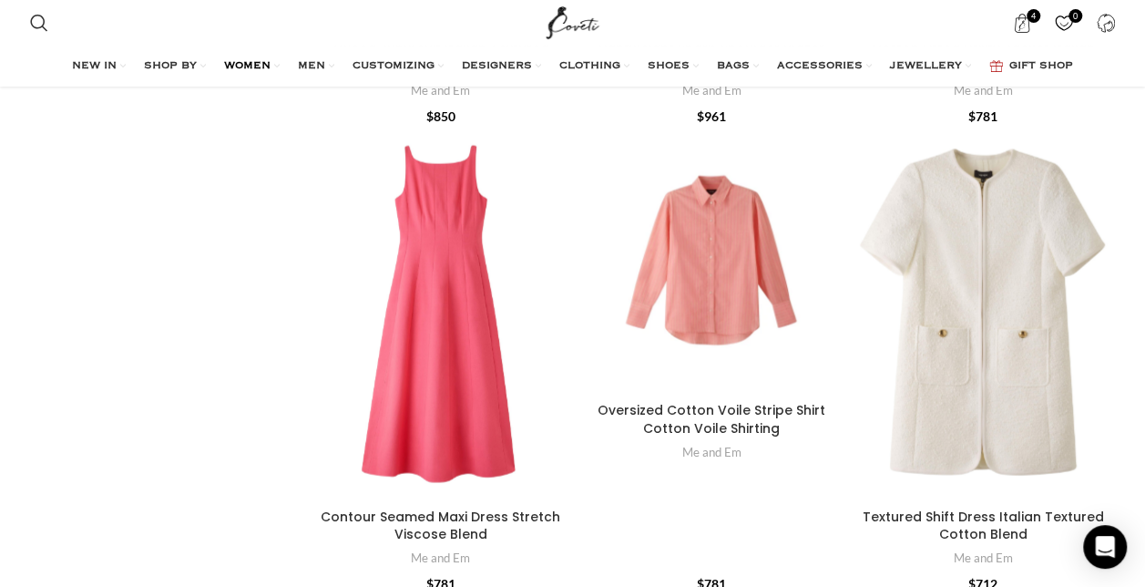
scroll to position [1813, 0]
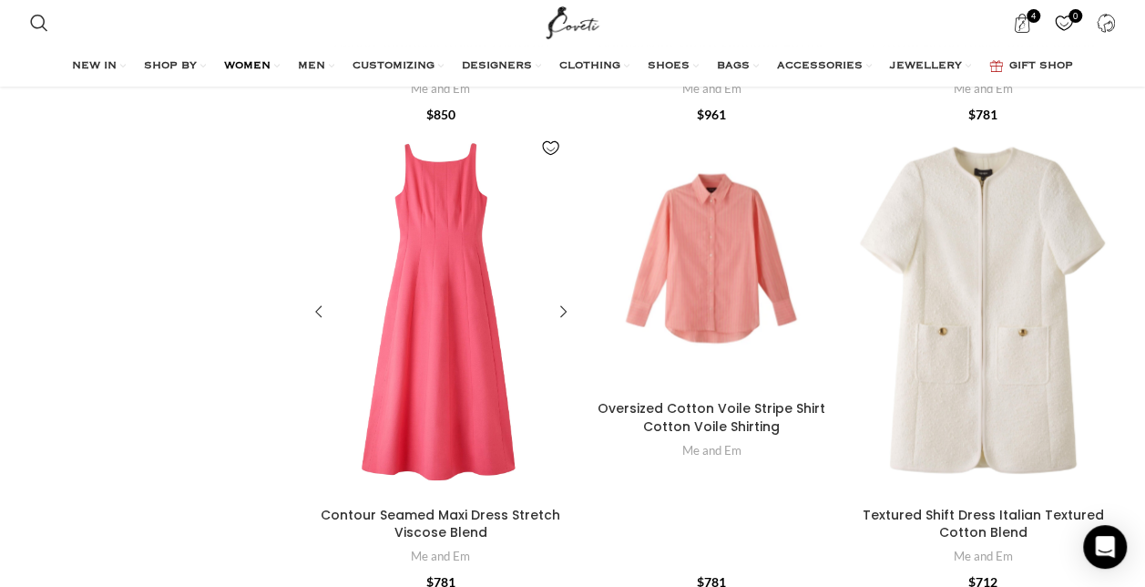
click at [460, 353] on div "Contour Seamed Maxi Dress\aStretch Viscose Blend" at bounding box center [465, 312] width 25 height 372
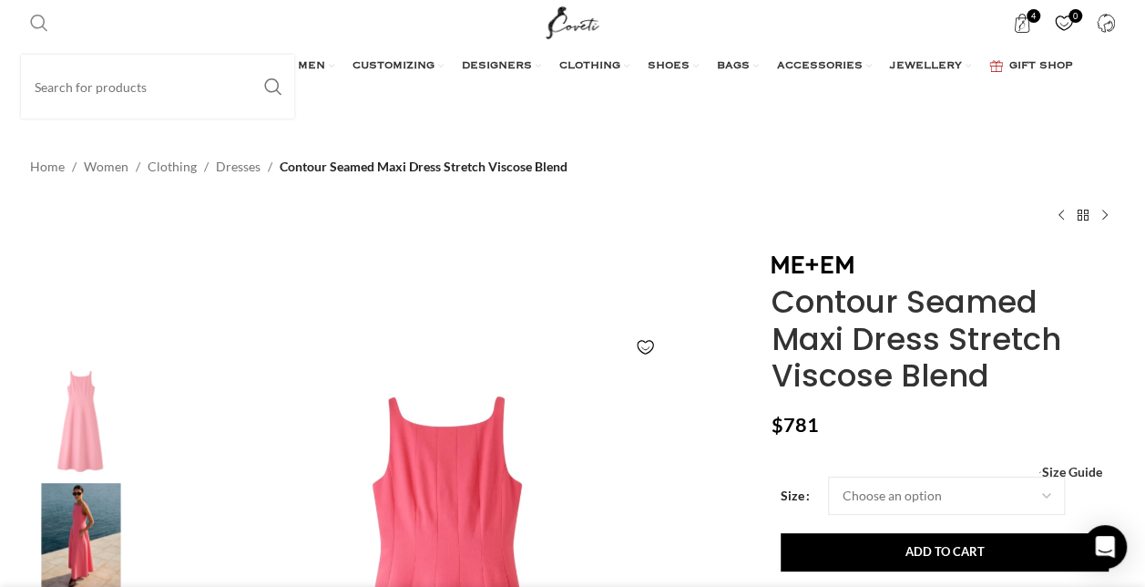
scroll to position [0, 191]
click at [75, 71] on input "Search" at bounding box center [157, 87] width 273 height 64
type input "contour"
click at [252, 55] on button "Search" at bounding box center [273, 87] width 42 height 64
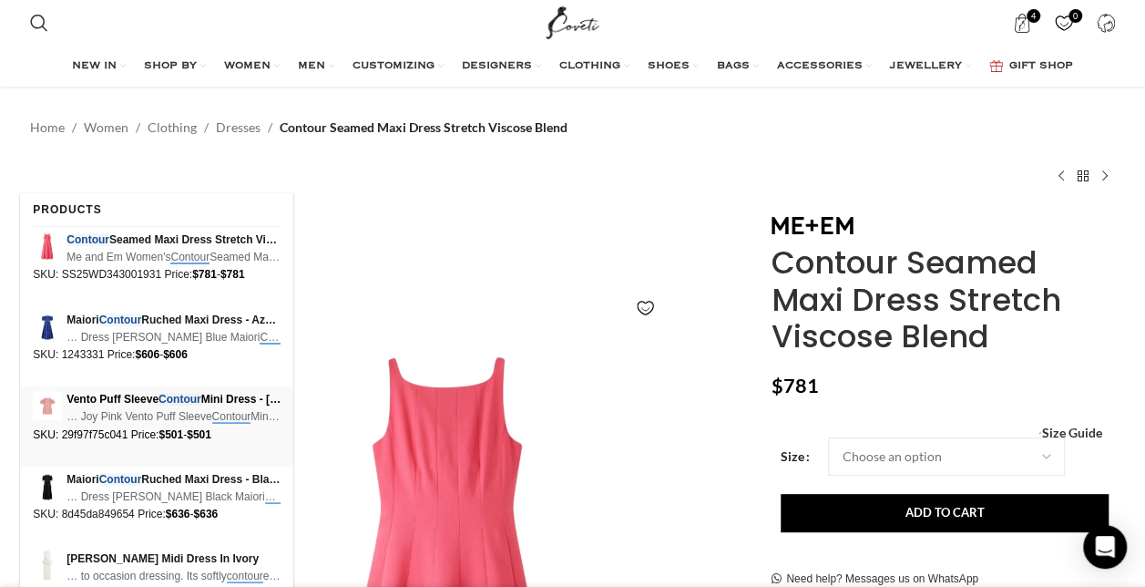
scroll to position [338, 0]
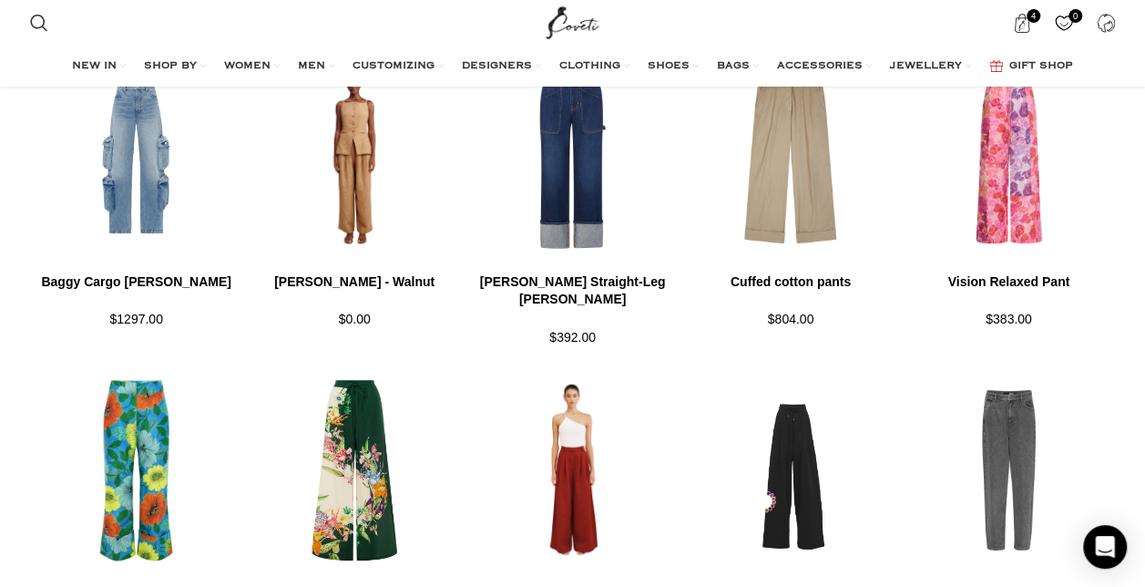
scroll to position [3414, 0]
